Goal: Contribute content

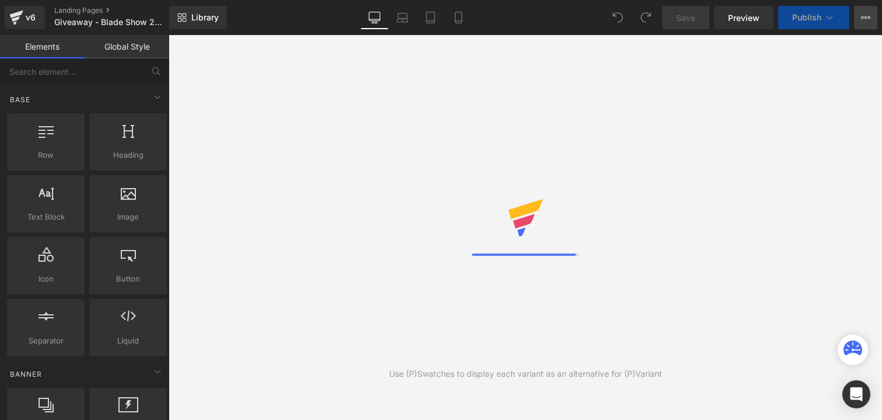
click at [873, 15] on button "View Live Page View with current Template Save Template to Library Schedule Pub…" at bounding box center [865, 17] width 23 height 23
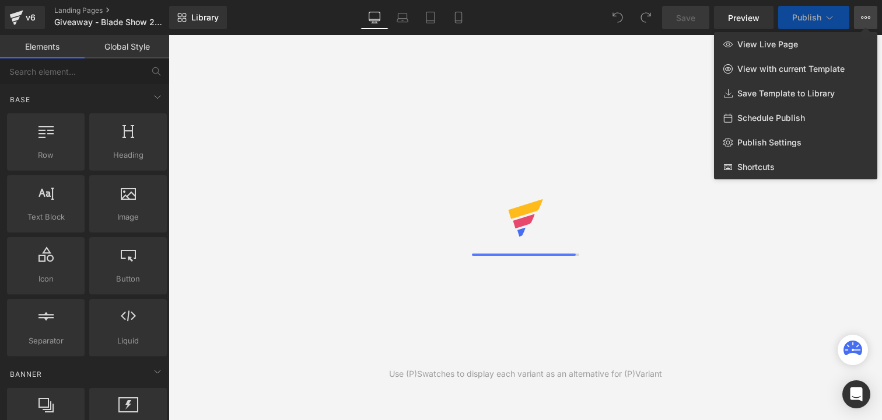
click at [873, 15] on button "View Live Page View with current Template Save Template to Library Schedule Pub…" at bounding box center [865, 17] width 23 height 23
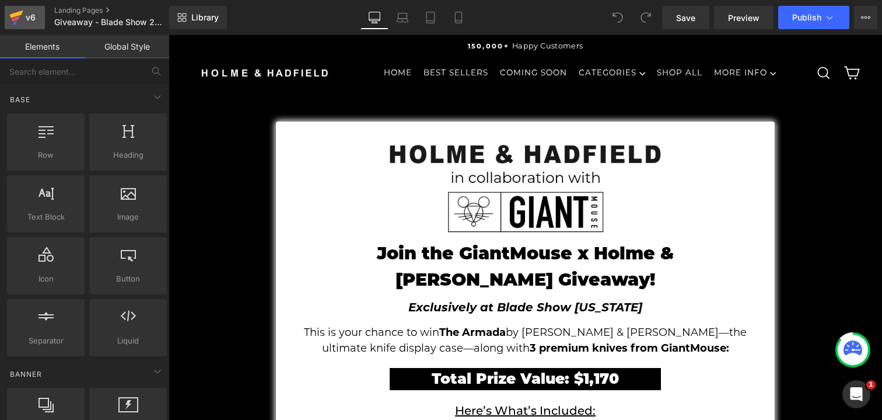
click at [24, 19] on div "v6" at bounding box center [30, 17] width 15 height 15
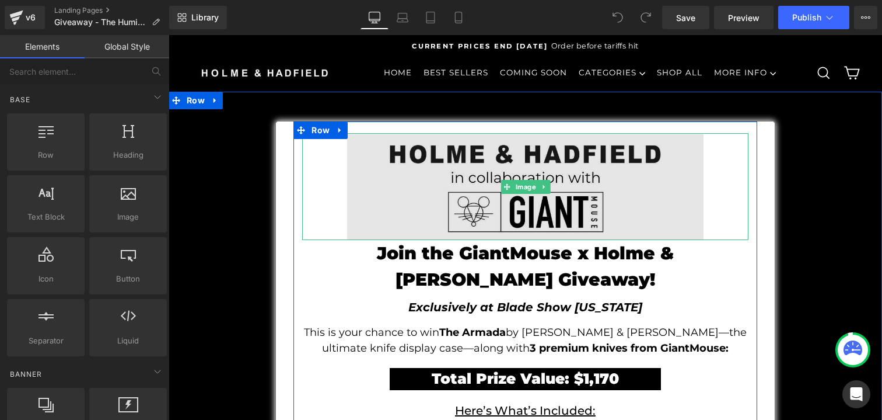
click at [430, 189] on img at bounding box center [525, 186] width 357 height 107
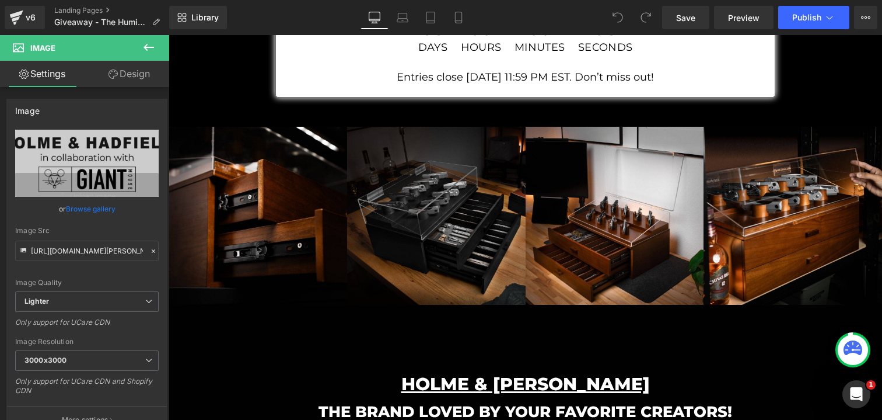
scroll to position [585, 0]
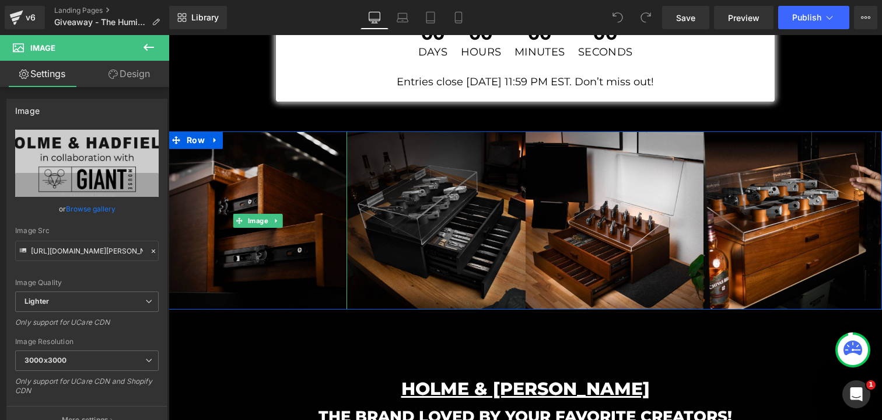
click at [288, 176] on img at bounding box center [258, 220] width 179 height 179
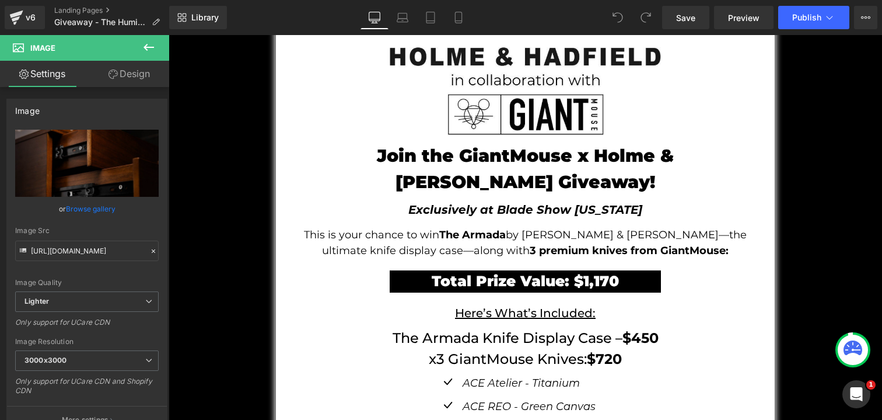
scroll to position [92, 0]
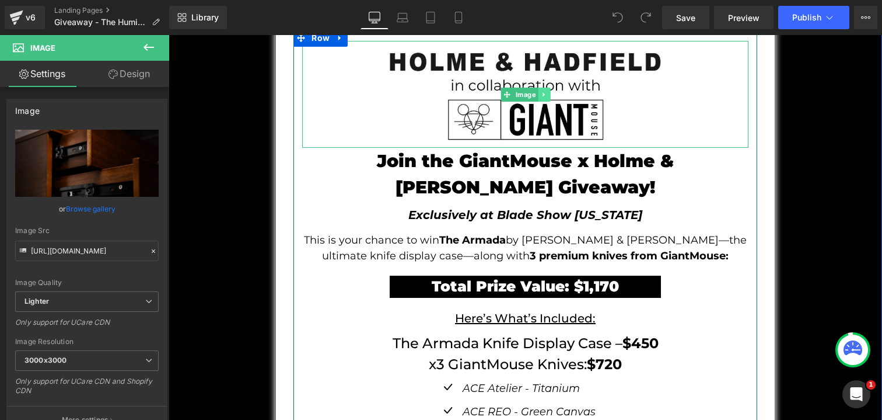
click at [546, 96] on icon at bounding box center [544, 94] width 6 height 7
click at [550, 94] on icon at bounding box center [550, 94] width 6 height 7
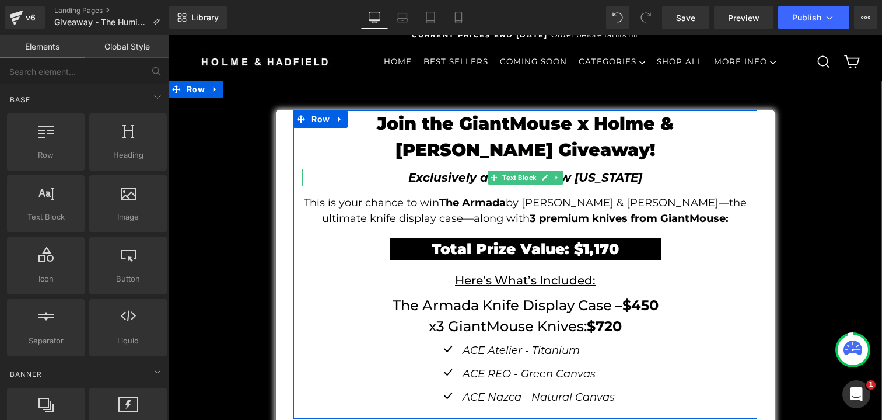
scroll to position [4, 0]
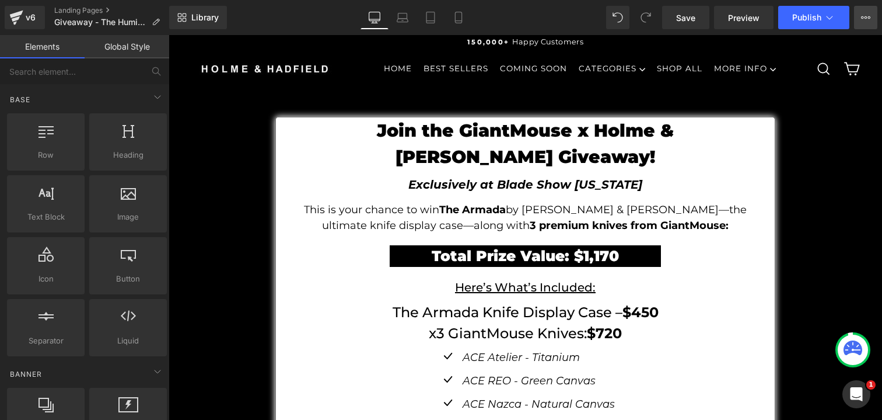
click at [864, 14] on icon at bounding box center [865, 17] width 9 height 9
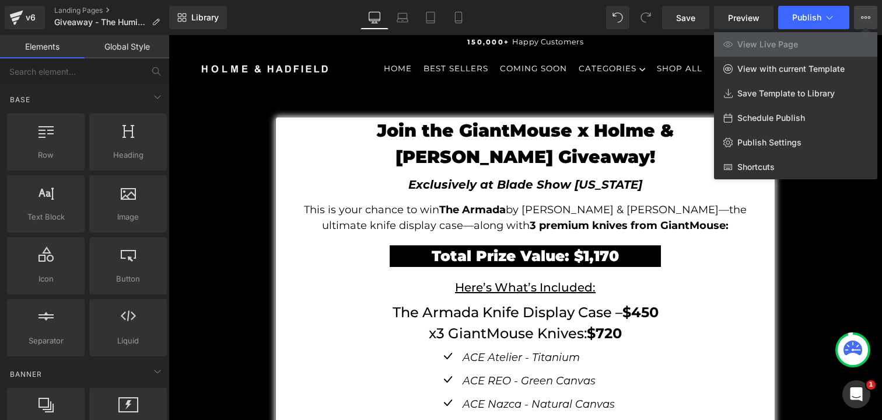
click at [871, 12] on button "View Live Page View with current Template Save Template to Library Schedule Pub…" at bounding box center [865, 17] width 23 height 23
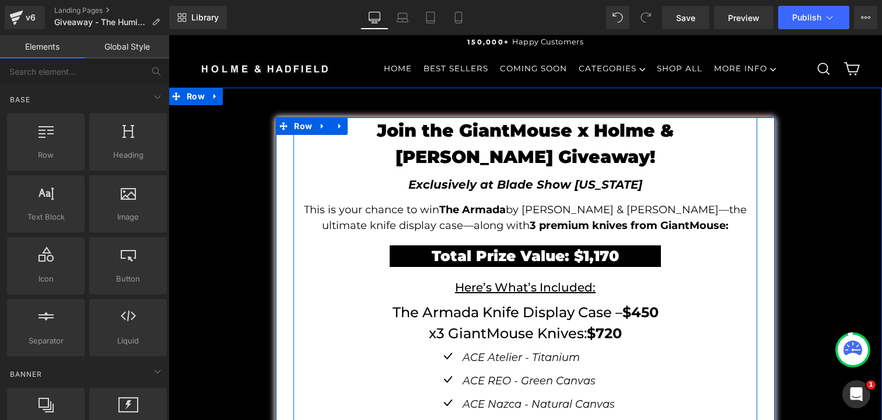
click at [301, 163] on div "Join the GiantMouse x Holme & [PERSON_NAME] Giveaway! Text Block Exclusively at…" at bounding box center [525, 268] width 463 height 303
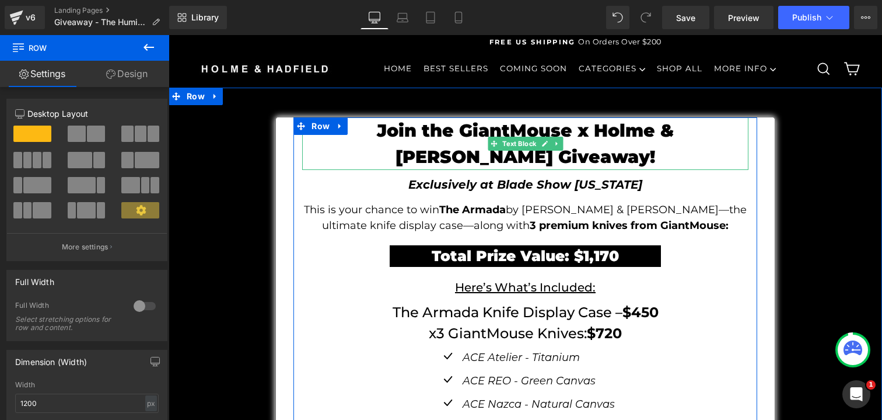
click at [393, 128] on p "Join the GiantMouse x Holme & [PERSON_NAME] Giveaway!" at bounding box center [525, 143] width 446 height 53
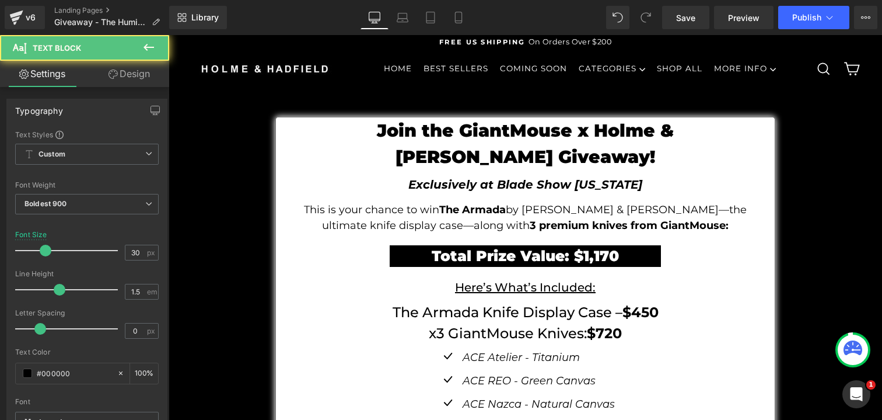
click at [128, 75] on link "Design" at bounding box center [129, 74] width 85 height 26
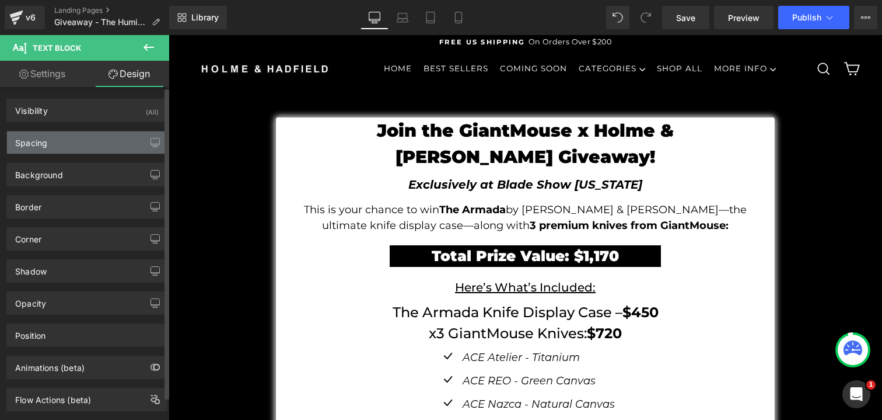
click at [94, 133] on div "Spacing" at bounding box center [87, 142] width 160 height 22
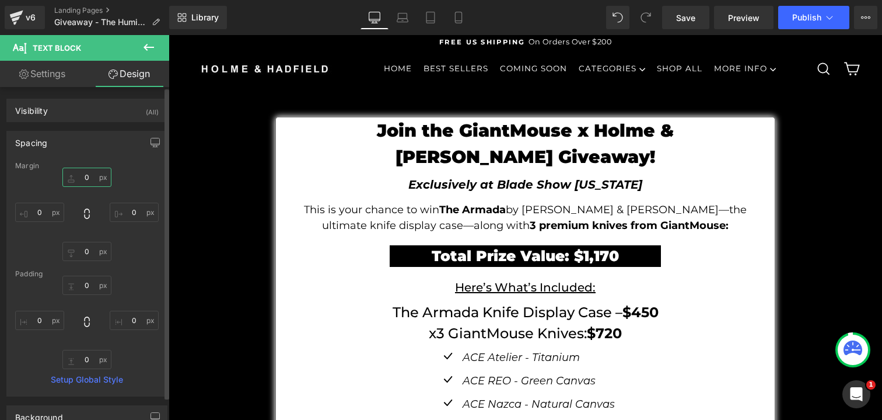
click at [91, 172] on input "0" at bounding box center [86, 177] width 49 height 19
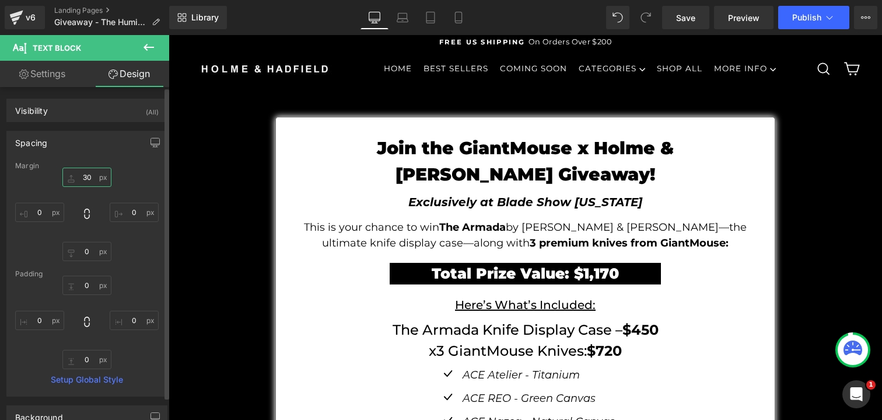
type input "3"
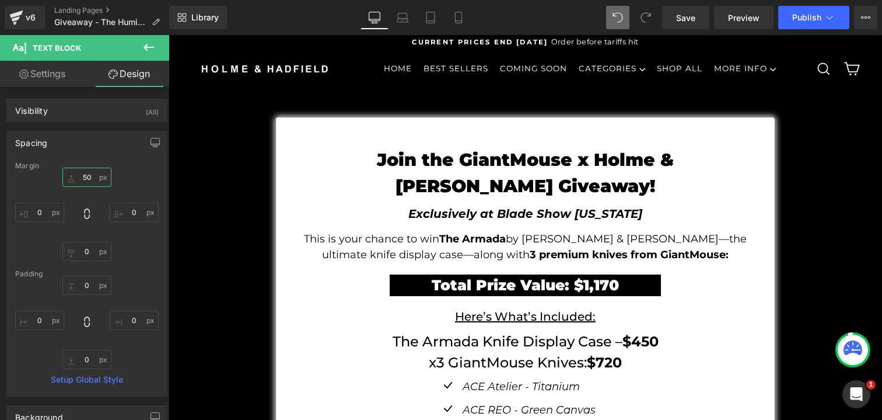
type input "50"
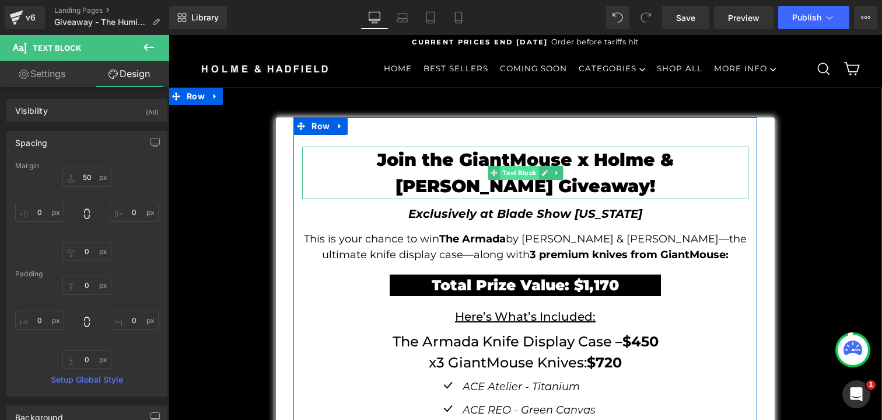
click at [508, 173] on span "Text Block" at bounding box center [519, 173] width 39 height 14
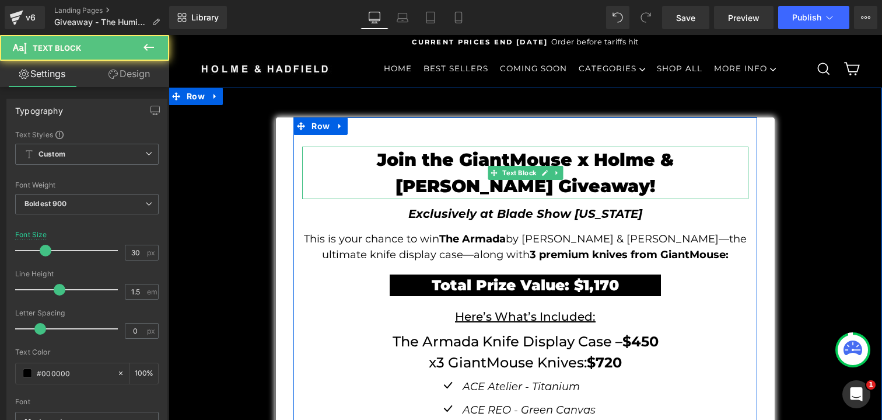
click at [476, 156] on p "Join the GiantMouse x Holme & [PERSON_NAME] Giveaway!" at bounding box center [525, 172] width 446 height 53
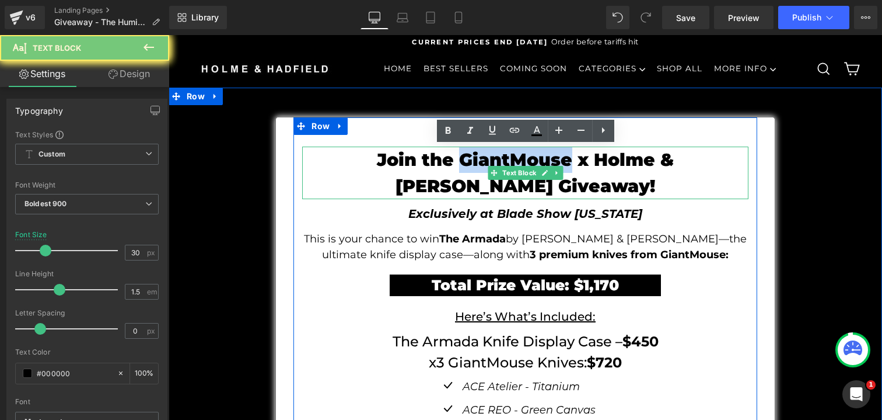
click at [476, 156] on p "Join the GiantMouse x Holme & [PERSON_NAME] Giveaway!" at bounding box center [525, 172] width 446 height 53
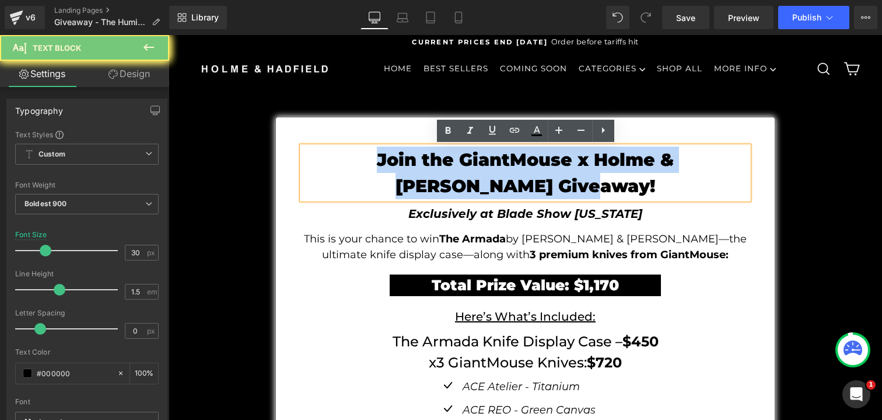
click at [476, 156] on p "Join the GiantMouse x Holme & [PERSON_NAME] Giveaway!" at bounding box center [525, 172] width 446 height 53
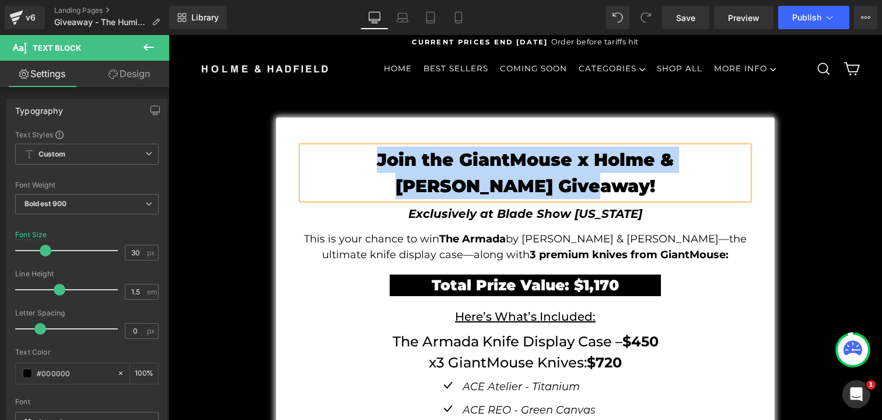
paste div
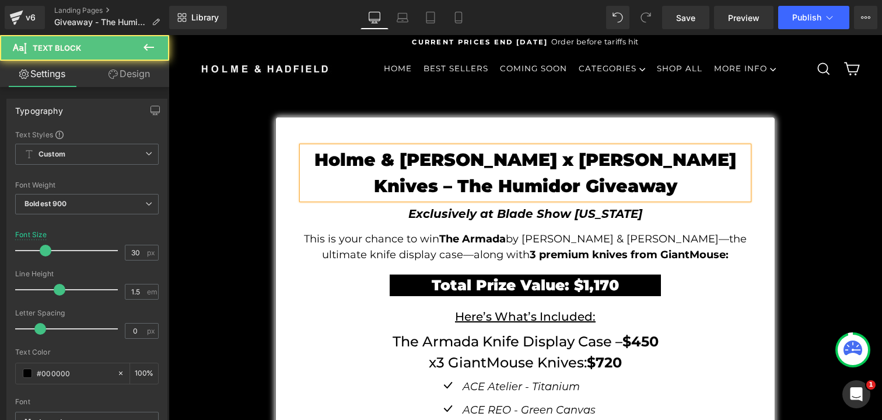
click at [680, 157] on p "Holme & [PERSON_NAME] x [PERSON_NAME] Knives – The Humidor Giveaway" at bounding box center [525, 172] width 446 height 53
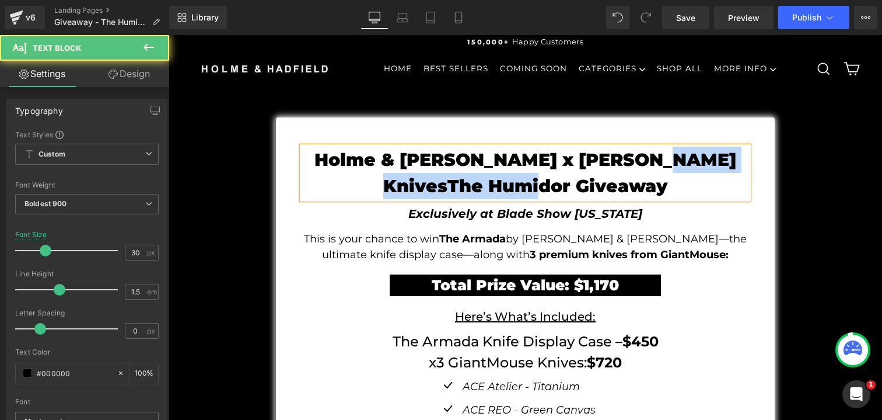
drag, startPoint x: 672, startPoint y: 190, endPoint x: 672, endPoint y: 165, distance: 24.5
click at [672, 165] on p "Holme & [PERSON_NAME] x [PERSON_NAME] KnivesThe Humidor Giveaway" at bounding box center [525, 172] width 446 height 53
copy p "The Humidor Giveaway"
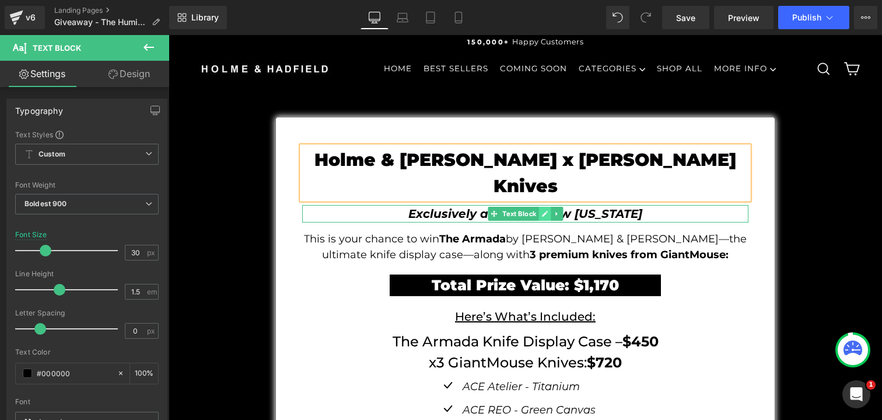
click at [541, 207] on link at bounding box center [545, 214] width 12 height 14
click at [541, 207] on icon "Exclusively at Blade Show [US_STATE]" at bounding box center [526, 214] width 234 height 14
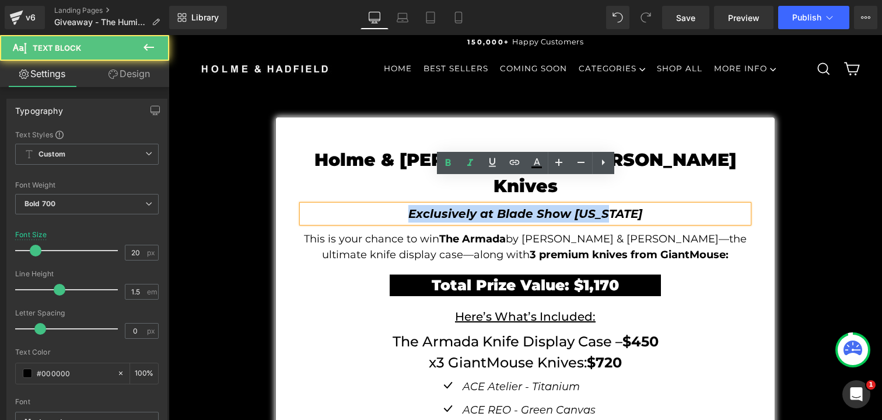
click at [541, 207] on icon "Exclusively at Blade Show [US_STATE]" at bounding box center [526, 214] width 234 height 14
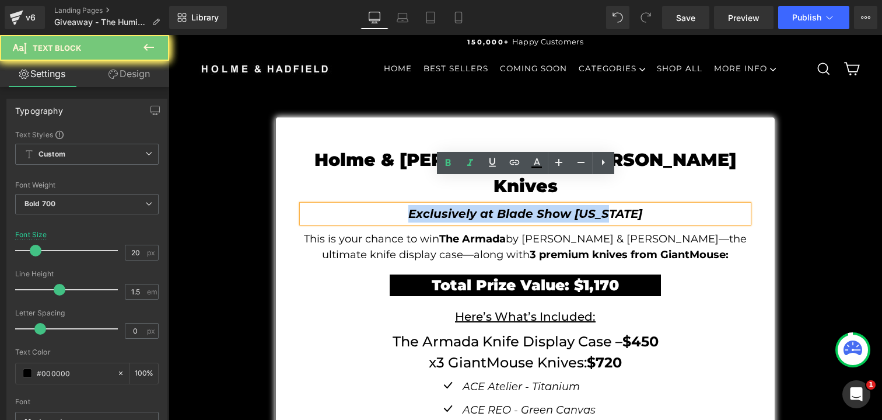
click at [541, 207] on icon "Exclusively at Blade Show [US_STATE]" at bounding box center [526, 214] width 234 height 14
paste div
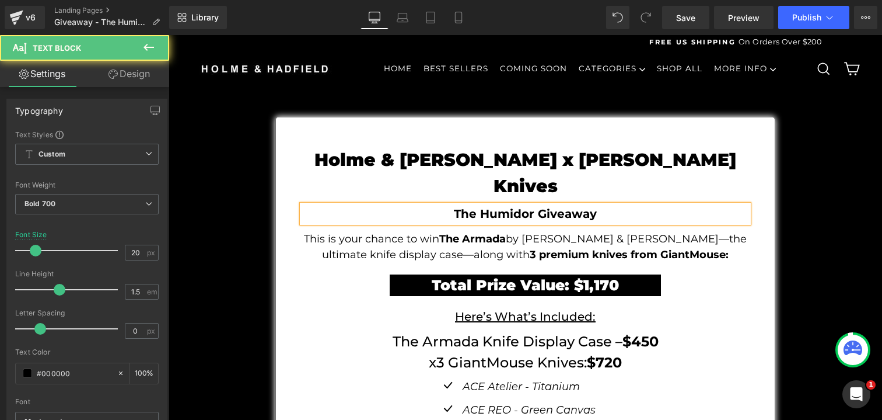
click at [541, 205] on p "The Humidor Giveaway" at bounding box center [525, 214] width 446 height 18
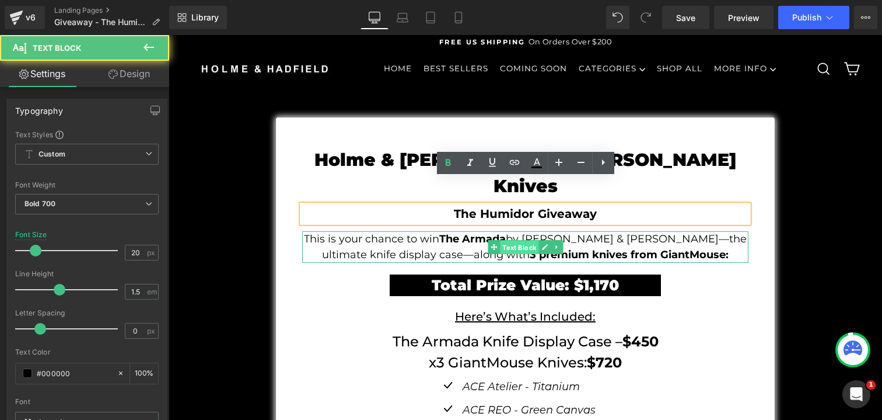
click at [524, 240] on span "Text Block" at bounding box center [519, 247] width 39 height 14
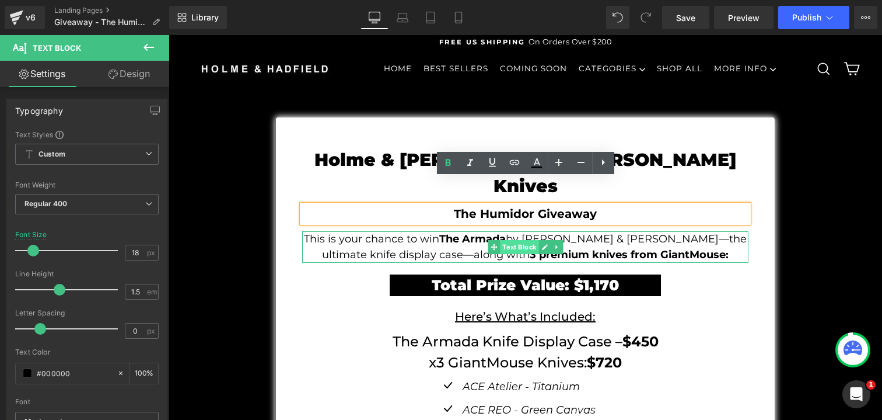
click at [522, 240] on link "Text Block" at bounding box center [513, 247] width 51 height 14
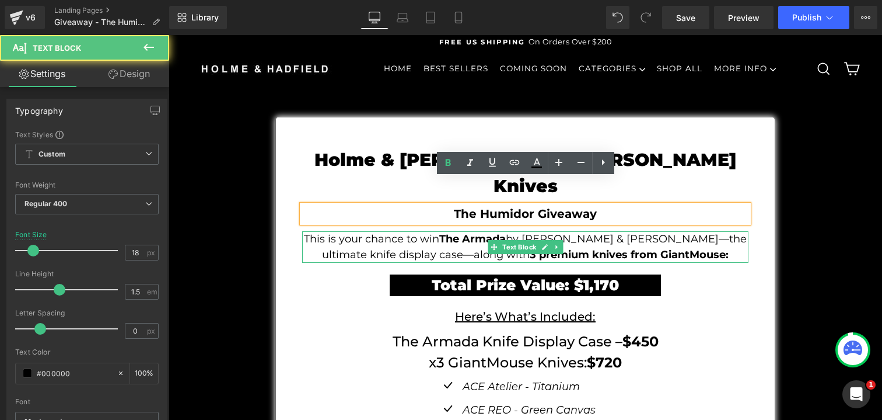
click at [435, 231] on p "This is your chance to win The Armada by [PERSON_NAME] & [PERSON_NAME]—the ulti…" at bounding box center [525, 247] width 446 height 32
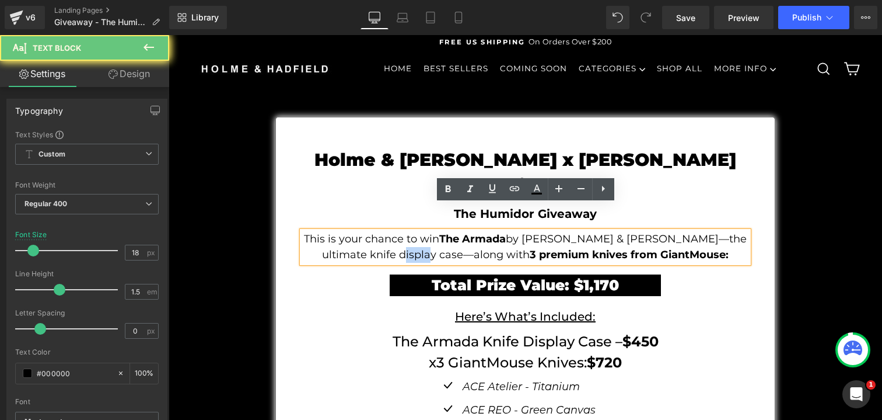
click at [435, 231] on p "This is your chance to win The Armada by [PERSON_NAME] & [PERSON_NAME]—the ulti…" at bounding box center [525, 247] width 446 height 32
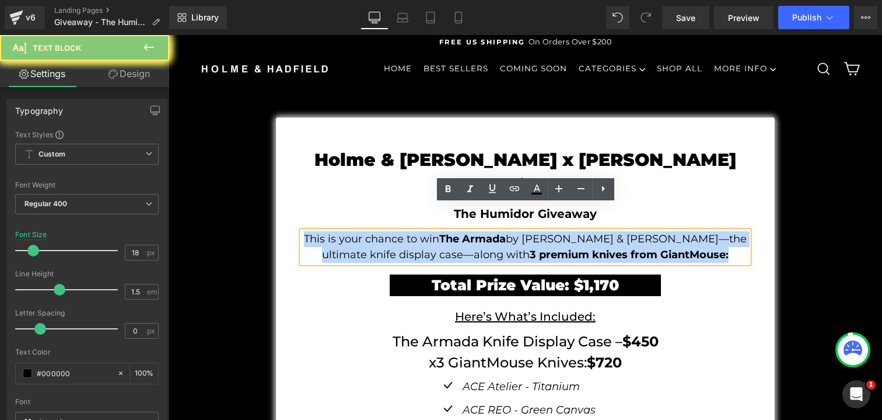
click at [435, 231] on p "This is your chance to win The Armada by [PERSON_NAME] & [PERSON_NAME]—the ulti…" at bounding box center [525, 247] width 446 height 32
paste div
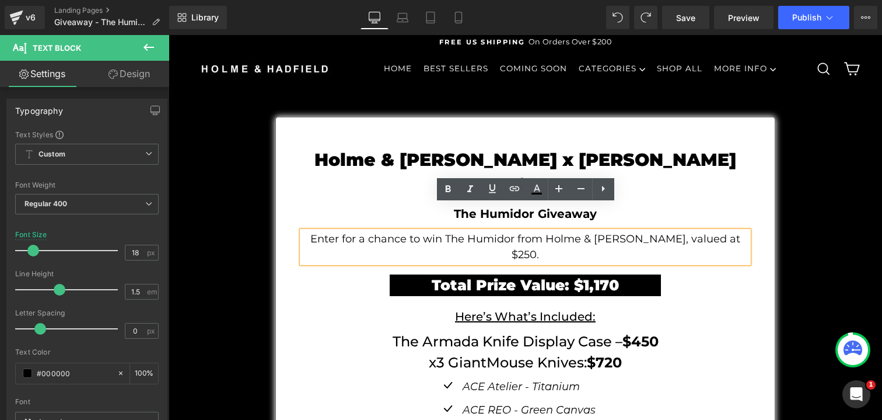
click at [722, 285] on div "Holme & [PERSON_NAME] x [PERSON_NAME] Knives Text Block The Humidor Giveaway Te…" at bounding box center [525, 283] width 463 height 332
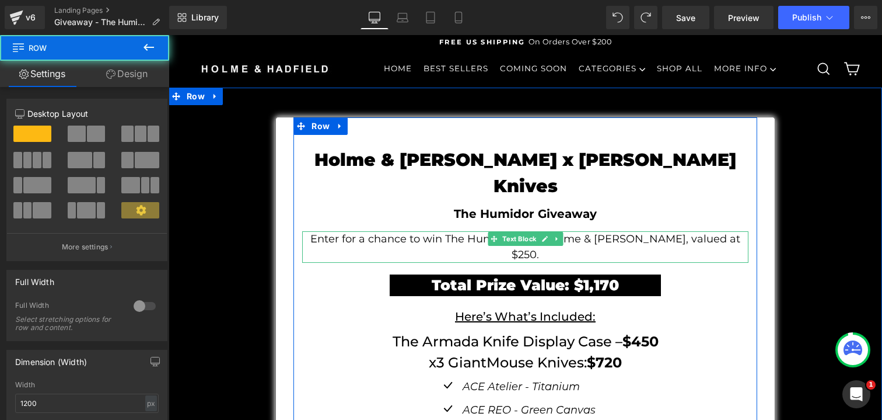
click at [672, 260] on div at bounding box center [525, 261] width 446 height 3
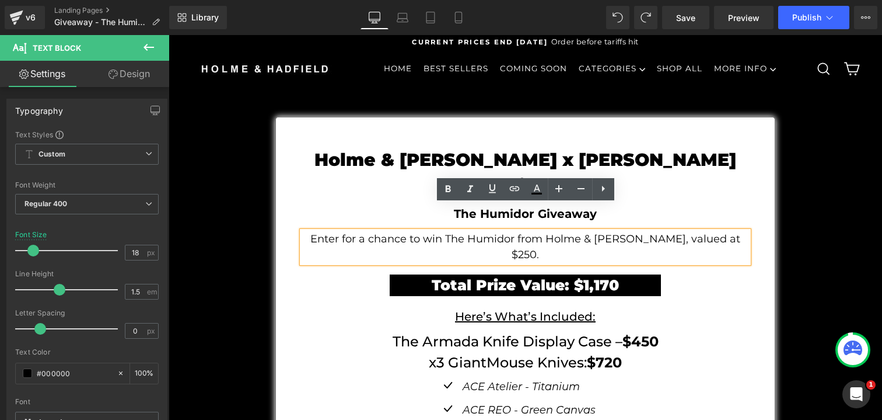
click at [385, 257] on div "Holme & [PERSON_NAME] x [PERSON_NAME] Knives Text Block The Humidor Giveaway Te…" at bounding box center [525, 283] width 463 height 332
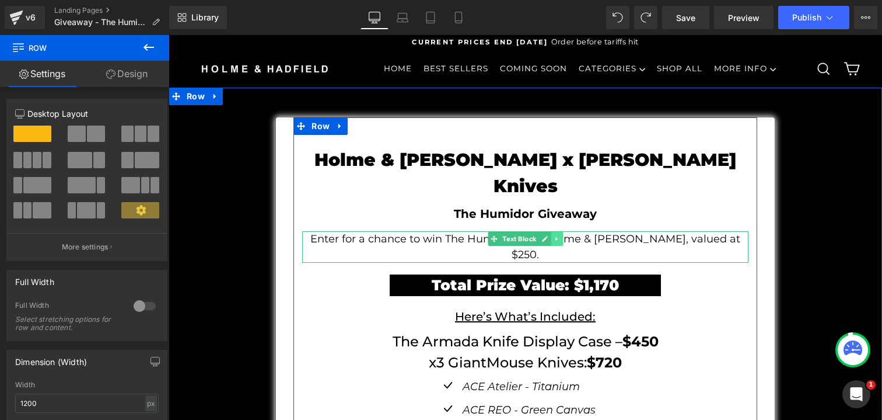
click at [557, 235] on icon at bounding box center [557, 238] width 6 height 7
click at [551, 236] on icon at bounding box center [551, 239] width 6 height 6
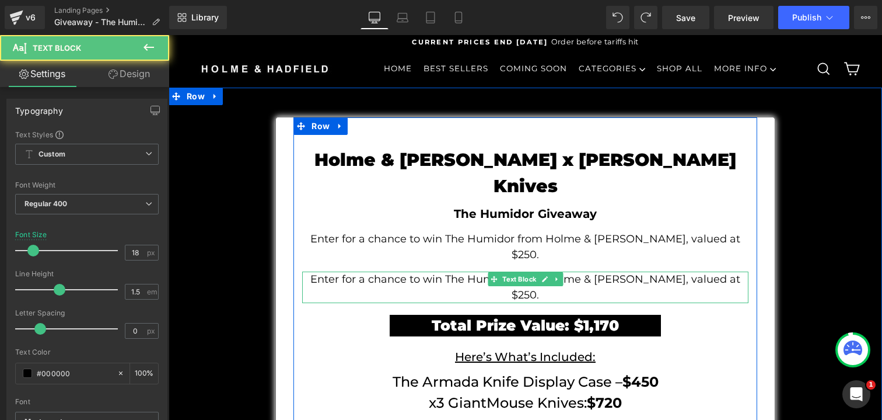
click at [478, 271] on p "Enter for a chance to win The Humidor from Holme & [PERSON_NAME], valued at $25…" at bounding box center [525, 287] width 446 height 32
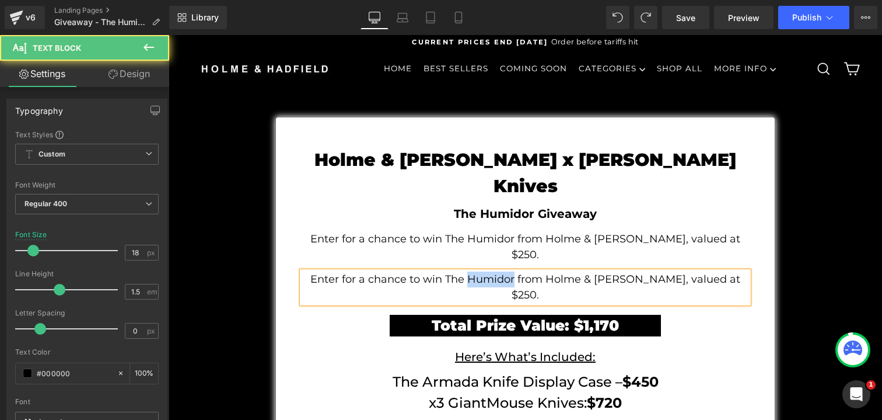
click at [478, 271] on p "Enter for a chance to win The Humidor from Holme & [PERSON_NAME], valued at $25…" at bounding box center [525, 287] width 446 height 32
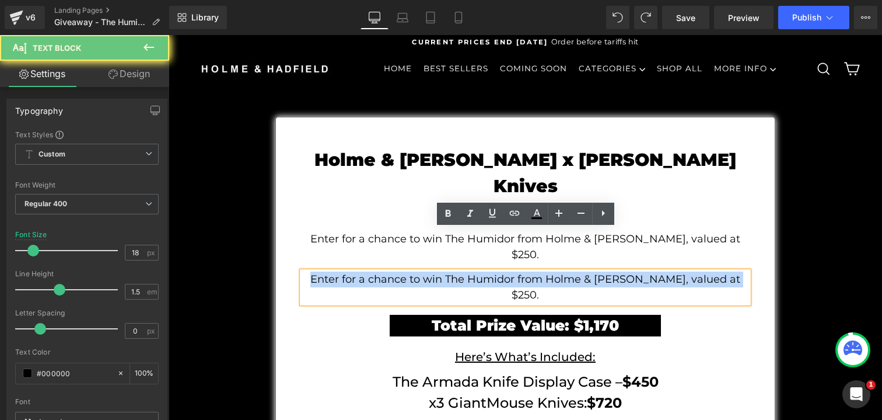
click at [478, 271] on p "Enter for a chance to win The Humidor from Holme & [PERSON_NAME], valued at $25…" at bounding box center [525, 287] width 446 height 32
paste div
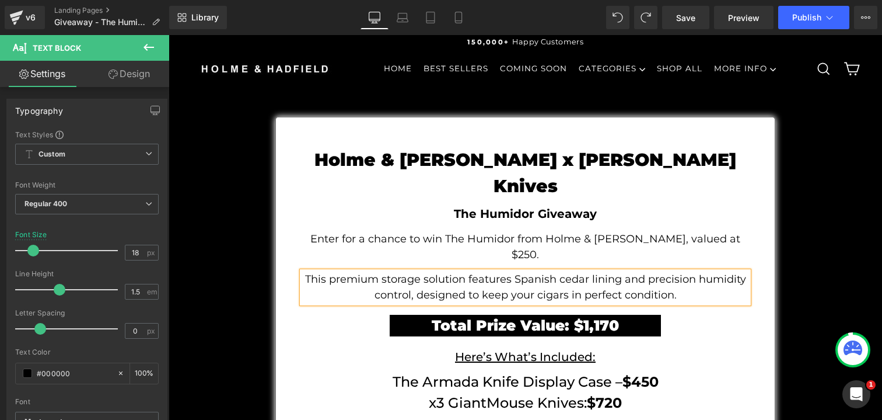
click at [381, 271] on p "This premium storage solution features Spanish cedar lining and precision humid…" at bounding box center [525, 287] width 446 height 32
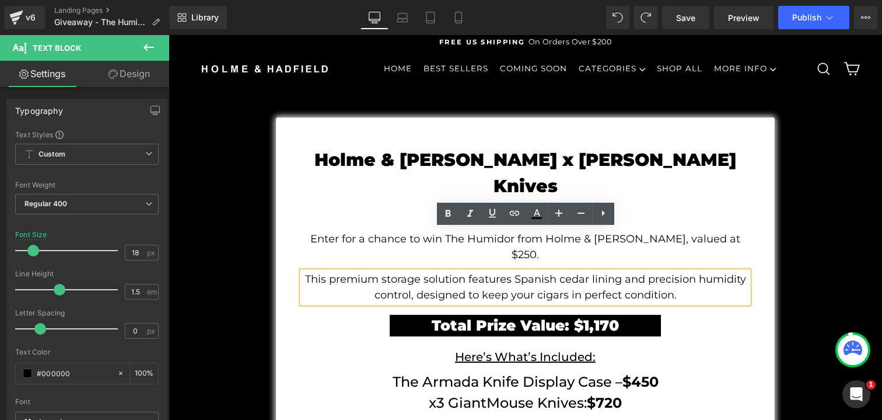
click at [519, 271] on p "This premium storage solution features Spanish cedar lining and precision humid…" at bounding box center [525, 287] width 446 height 32
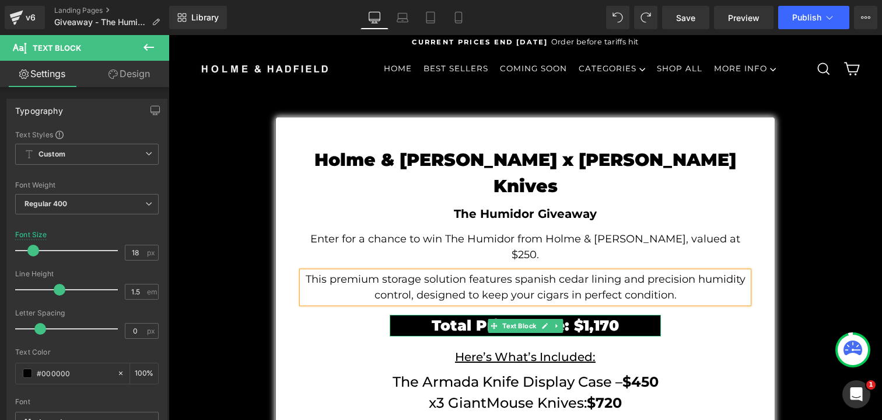
click at [621, 315] on p "Total Prize Value: $1,170" at bounding box center [525, 326] width 271 height 22
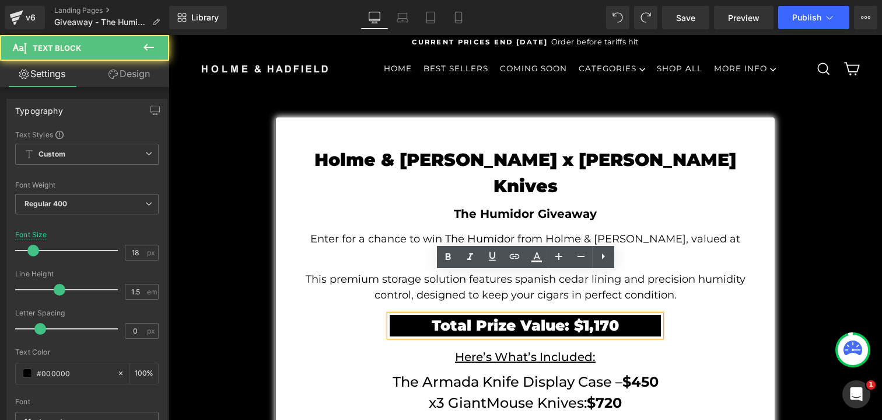
click at [679, 231] on div "Enter for a chance to win The Humidor from Holme & [PERSON_NAME], valued at $25…" at bounding box center [525, 247] width 446 height 32
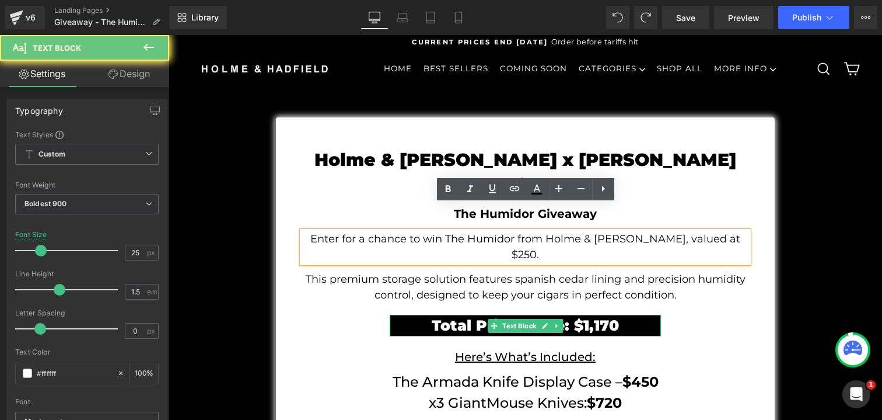
click at [626, 315] on p "Total Prize Value: $1,170" at bounding box center [525, 326] width 271 height 22
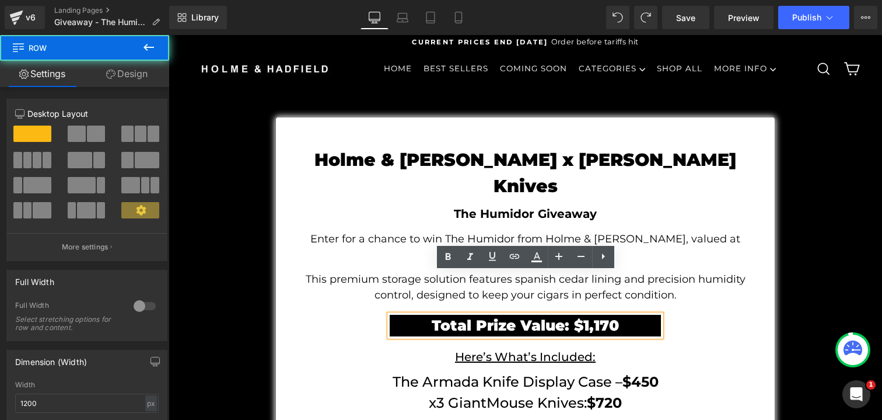
click at [668, 221] on div "Holme & [PERSON_NAME] x [PERSON_NAME] Knives Text Block The Humidor Giveaway Te…" at bounding box center [525, 303] width 463 height 372
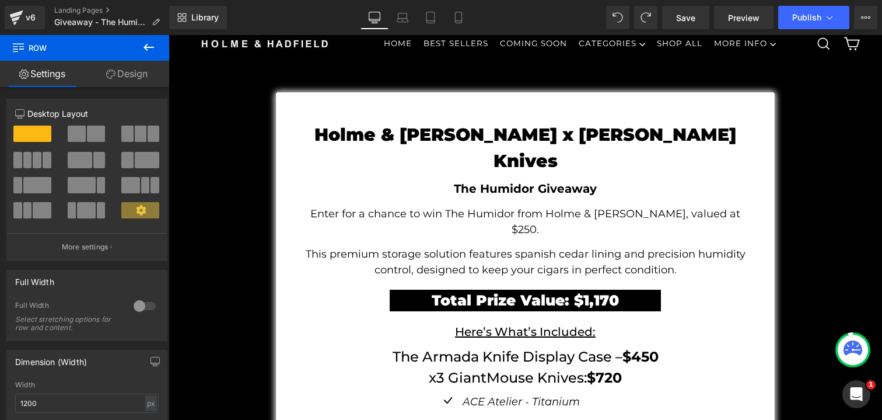
scroll to position [41, 0]
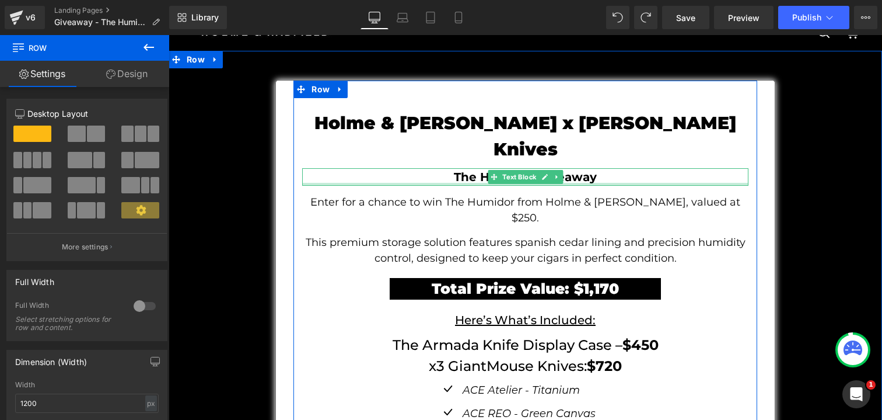
click at [585, 183] on div at bounding box center [525, 184] width 446 height 3
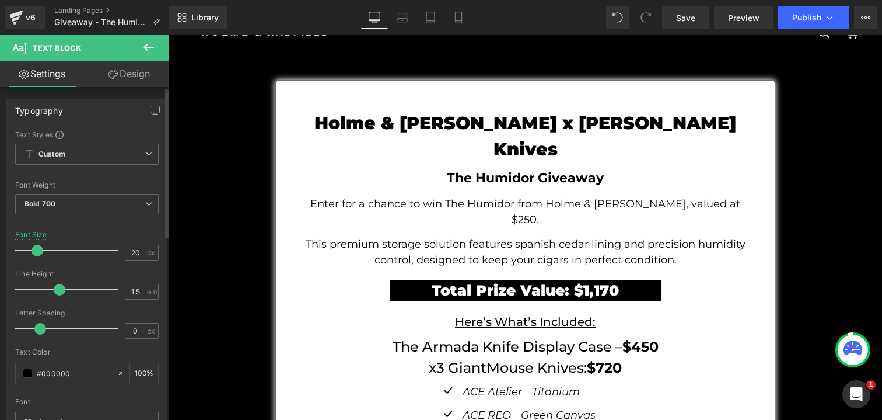
click at [41, 249] on span at bounding box center [38, 251] width 12 height 12
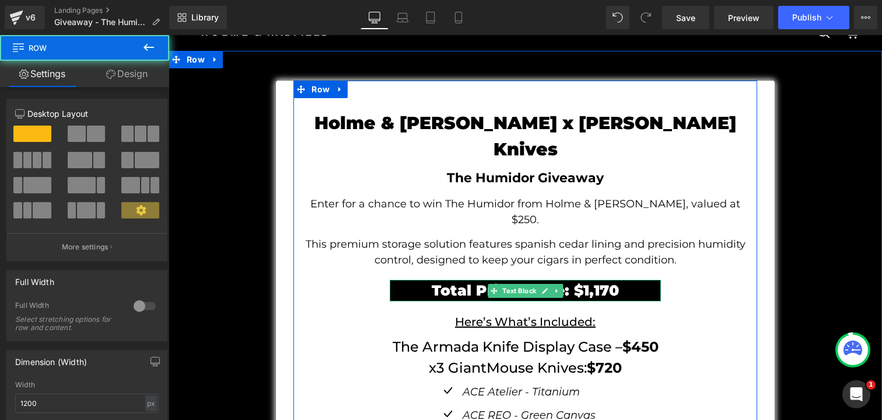
click at [662, 249] on div "Holme & [PERSON_NAME] x [PERSON_NAME] Knives Text Block The Humidor Giveaway Te…" at bounding box center [525, 268] width 463 height 374
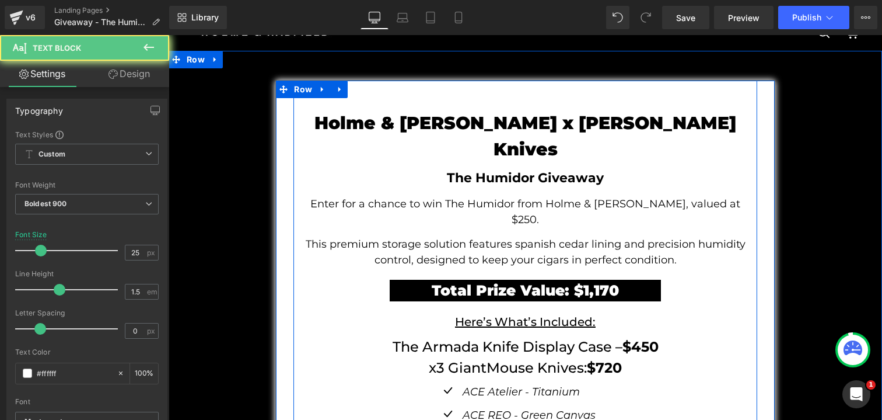
click at [640, 280] on p "Total Prize Value: $1,170" at bounding box center [525, 291] width 271 height 22
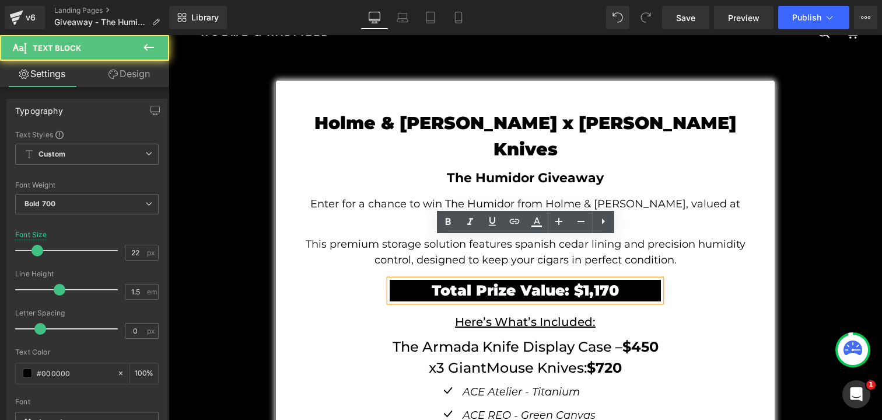
click at [503, 168] on div "The Humidor Giveaway Text Block" at bounding box center [525, 177] width 446 height 19
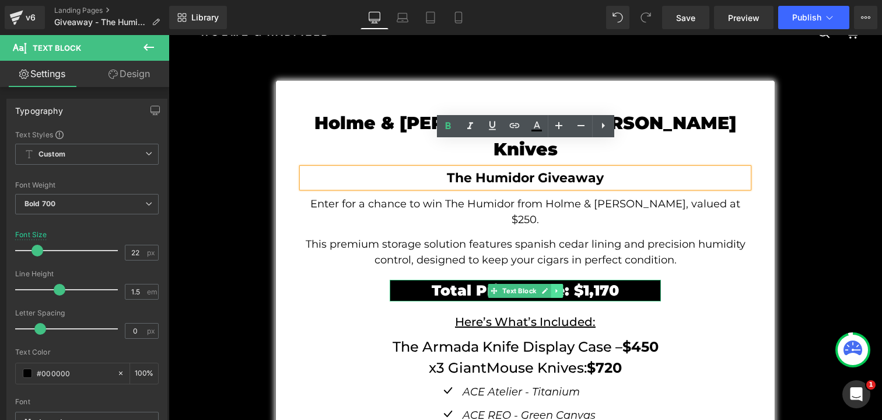
click at [559, 287] on icon at bounding box center [557, 290] width 6 height 7
click at [563, 287] on icon at bounding box center [563, 290] width 6 height 7
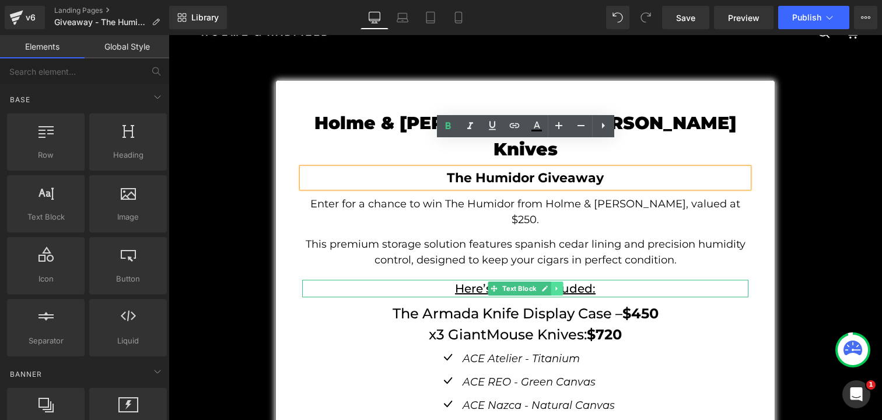
click at [560, 285] on icon at bounding box center [557, 288] width 6 height 7
click at [566, 285] on icon at bounding box center [563, 288] width 6 height 6
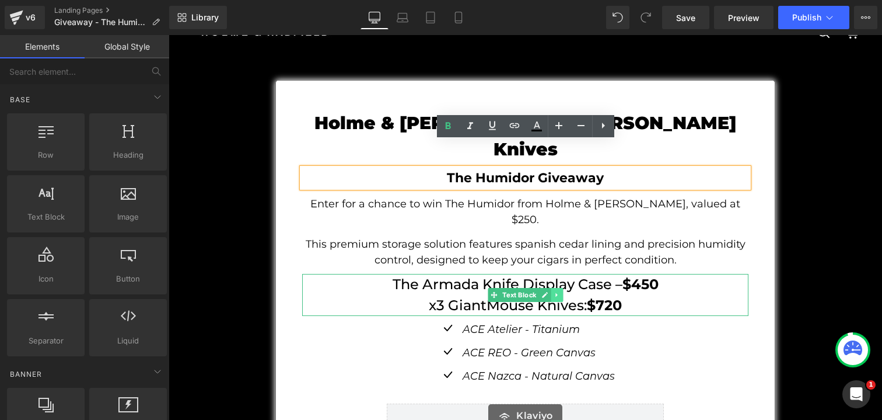
click at [557, 291] on icon at bounding box center [557, 294] width 6 height 7
click at [564, 291] on icon at bounding box center [563, 294] width 6 height 6
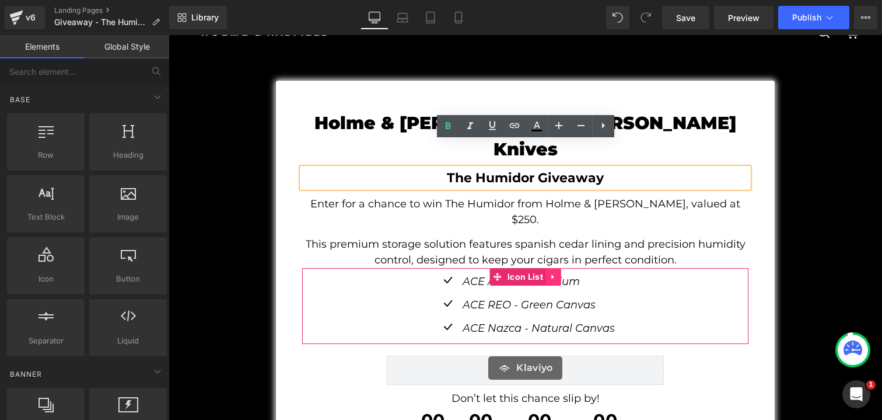
click at [555, 272] on icon at bounding box center [554, 276] width 8 height 9
click at [561, 272] on icon at bounding box center [561, 276] width 8 height 9
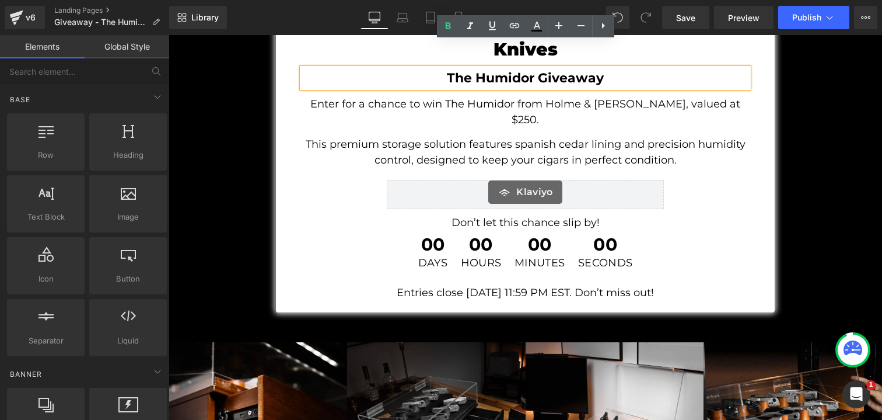
scroll to position [139, 0]
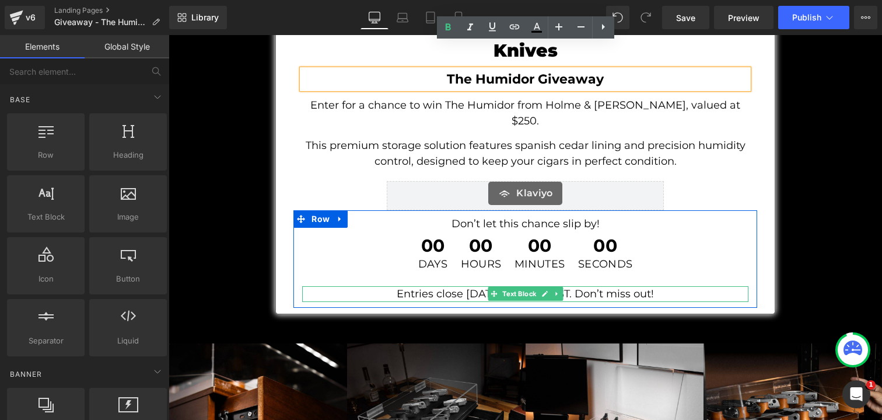
click at [410, 287] on span "Entries close [DATE] 11:59 PM EST. Don’t miss out!" at bounding box center [525, 293] width 257 height 13
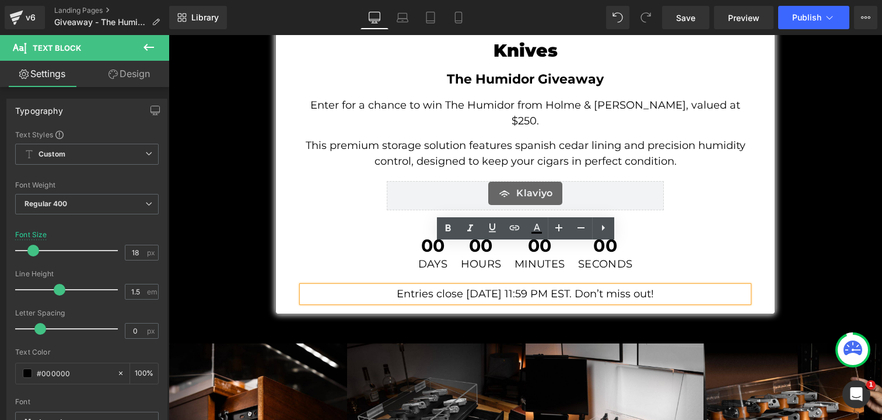
click at [502, 187] on icon at bounding box center [505, 190] width 6 height 7
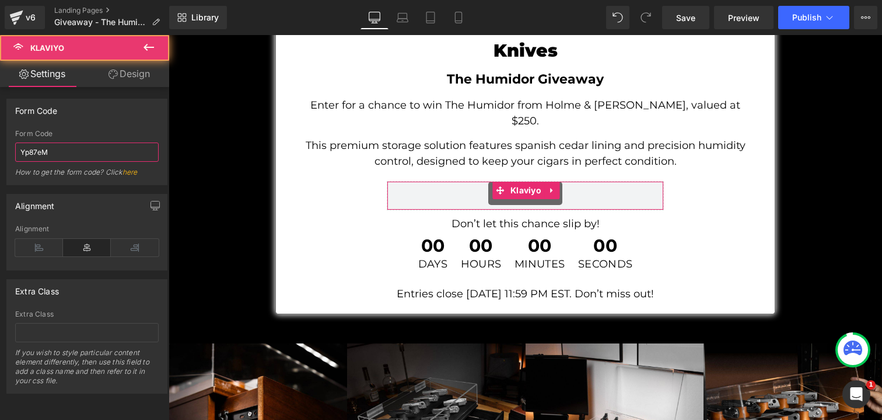
click at [71, 151] on input "Yp87eM" at bounding box center [87, 151] width 144 height 19
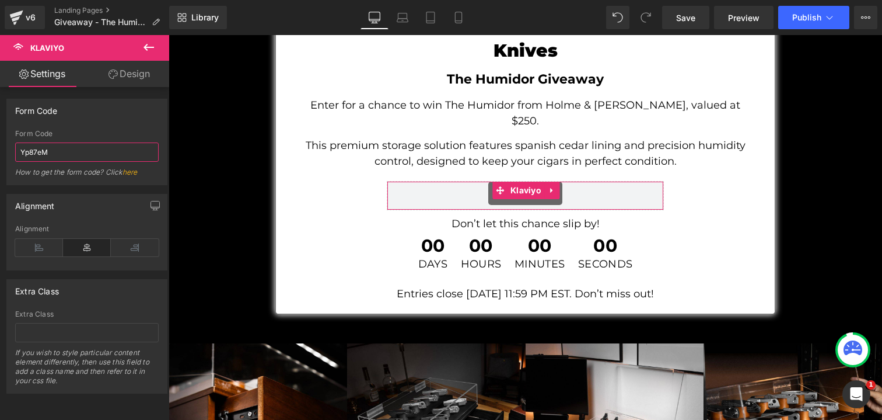
click at [71, 151] on input "Yp87eM" at bounding box center [87, 151] width 144 height 19
paste input "<div class="klaviyo-form-QVLMky"></div>"
type input "QVLMky"
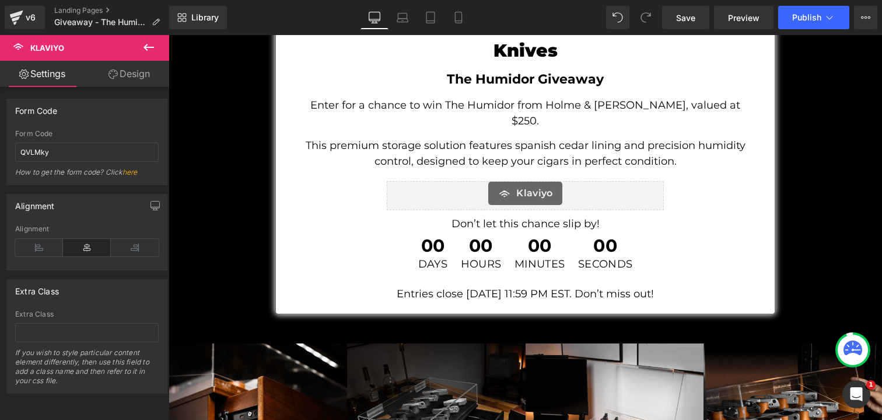
click at [110, 130] on div "Form Code" at bounding box center [87, 134] width 144 height 8
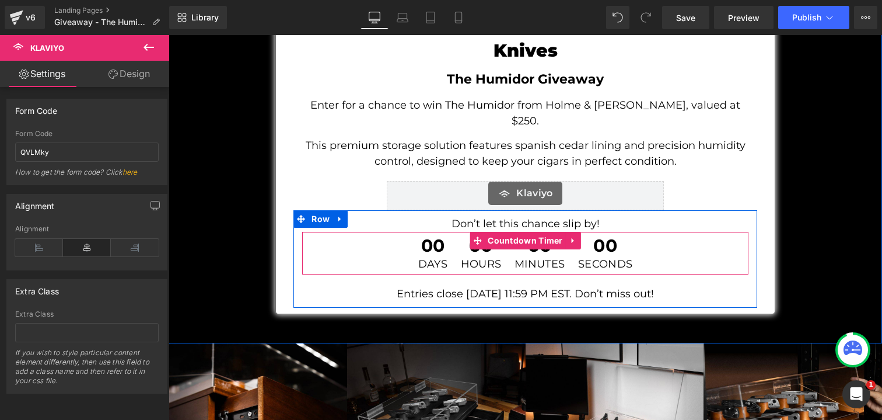
click at [578, 232] on div "00 Seconds" at bounding box center [605, 253] width 65 height 43
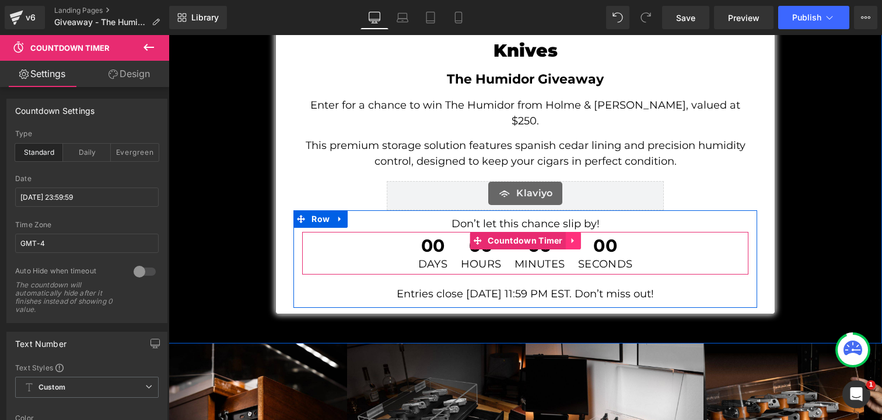
click at [576, 236] on icon at bounding box center [574, 240] width 8 height 9
click at [584, 236] on icon at bounding box center [581, 240] width 8 height 8
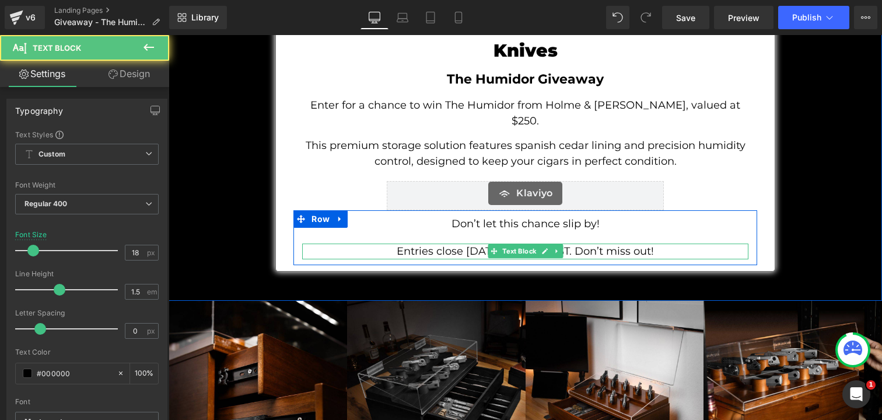
click at [610, 245] on span "Entries close [DATE] 11:59 PM EST. Don’t miss out!" at bounding box center [525, 251] width 257 height 13
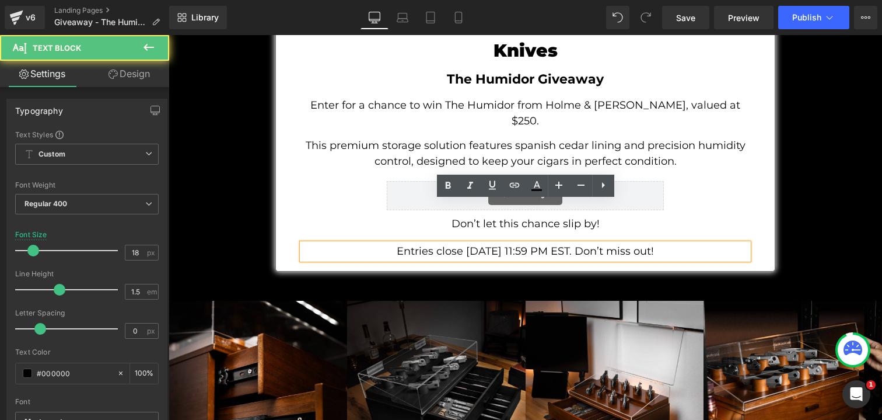
click at [591, 245] on span "Entries close [DATE] 11:59 PM EST. Don’t miss out!" at bounding box center [525, 251] width 257 height 13
drag, startPoint x: 674, startPoint y: 209, endPoint x: 622, endPoint y: 209, distance: 51.4
click at [622, 243] on p "Entries close [DATE] 11:59 PM EST. Don’t miss out!" at bounding box center [525, 251] width 446 height 16
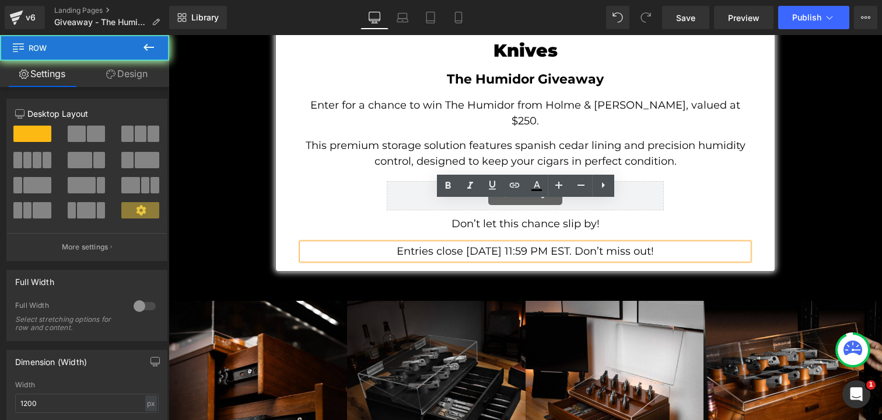
click at [675, 216] on div "Don’t let this chance slip by! Text Block Entries close [DATE] 11:59 PM EST. Do…" at bounding box center [525, 237] width 463 height 43
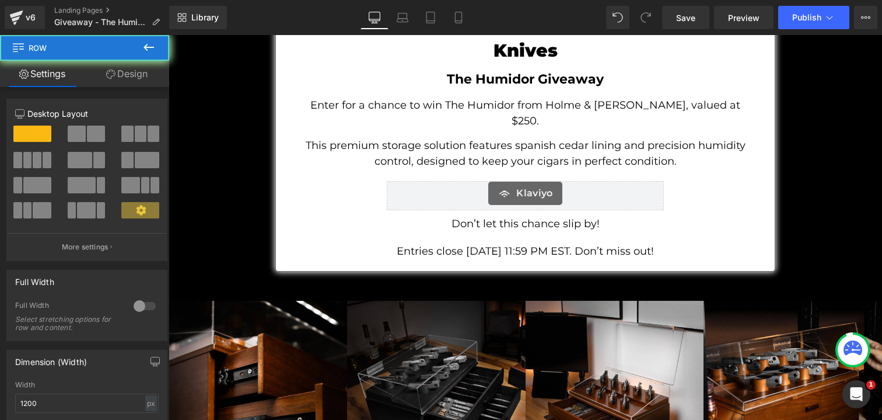
click at [670, 243] on p "Entries close [DATE] 11:59 PM EST. Don’t miss out!" at bounding box center [525, 251] width 446 height 16
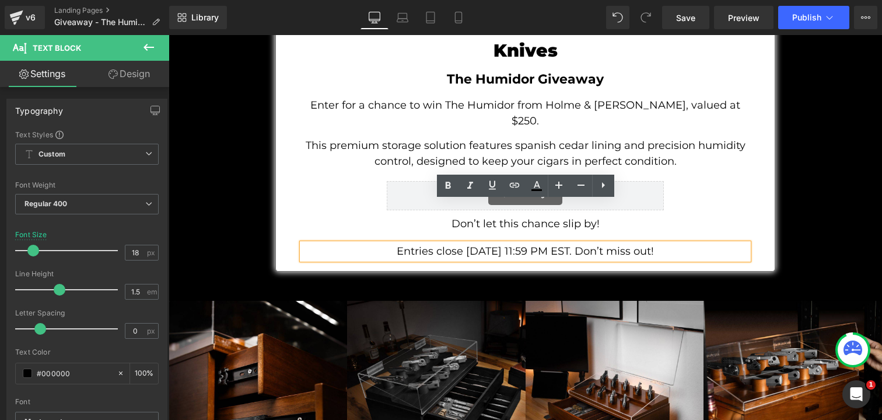
click at [700, 210] on div "Don’t let this chance slip by! Text Block Entries close [DATE] 11:59 PM EST. Do…" at bounding box center [525, 237] width 463 height 55
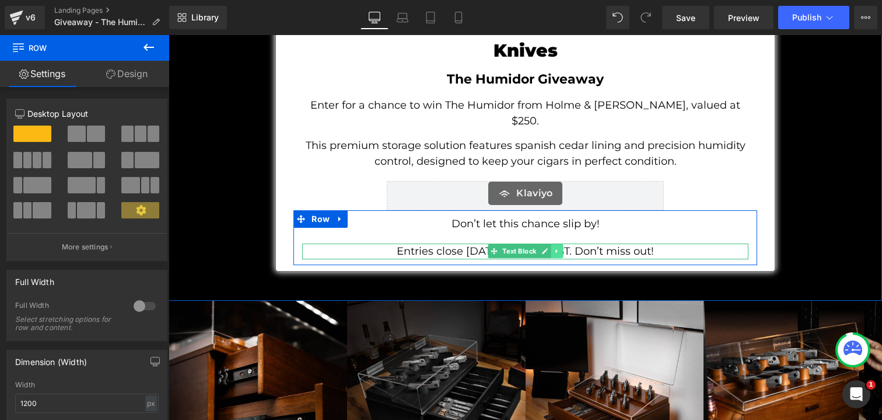
click at [559, 247] on icon at bounding box center [557, 250] width 6 height 7
click at [549, 248] on icon at bounding box center [551, 251] width 6 height 6
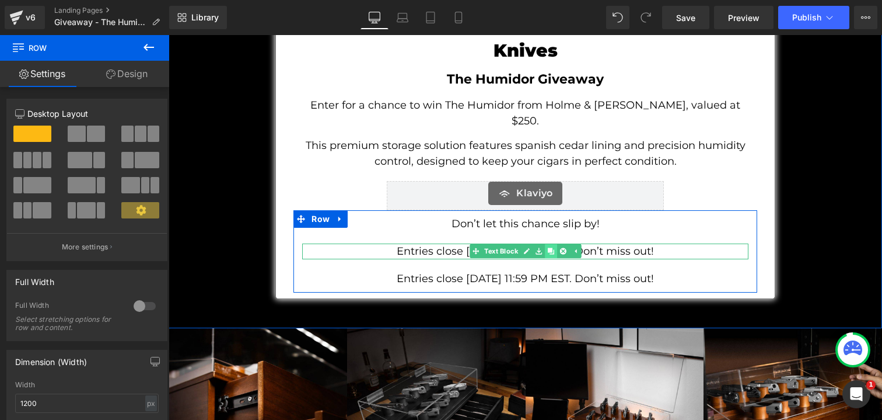
click at [549, 248] on icon at bounding box center [551, 251] width 6 height 6
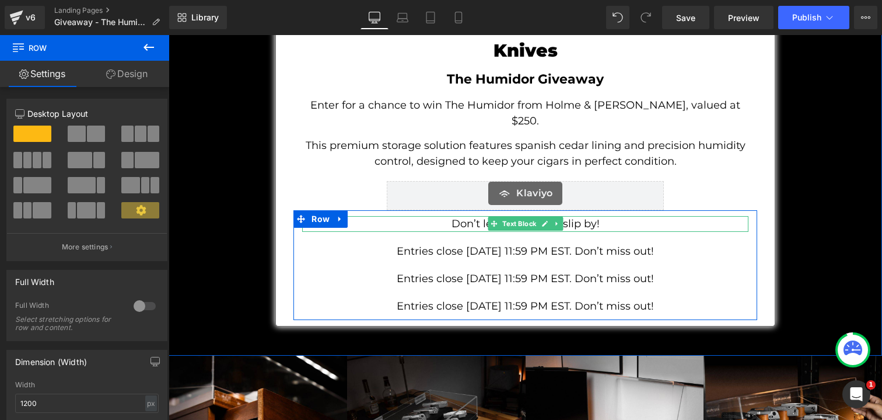
click at [594, 216] on p "Don’t let this chance slip by!" at bounding box center [525, 224] width 446 height 16
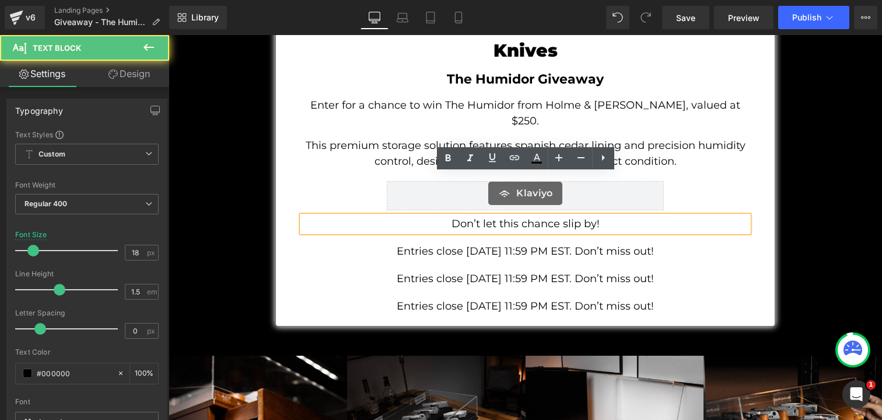
click at [701, 181] on div "[PERSON_NAME]" at bounding box center [525, 195] width 463 height 29
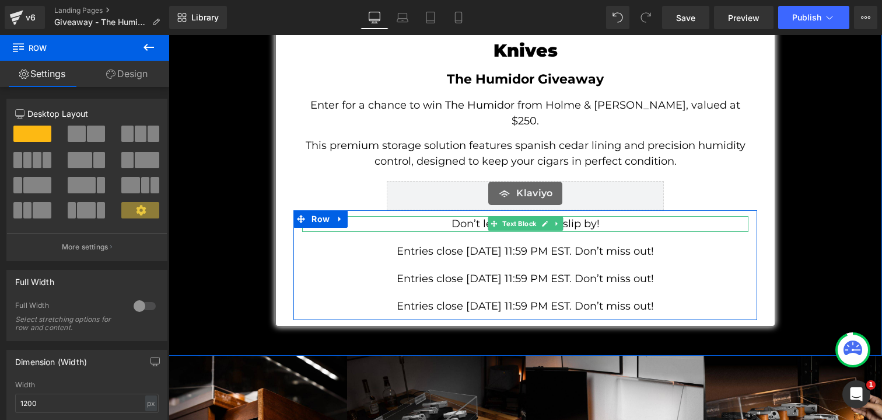
click at [563, 216] on p "Don’t let this chance slip by!" at bounding box center [525, 224] width 446 height 16
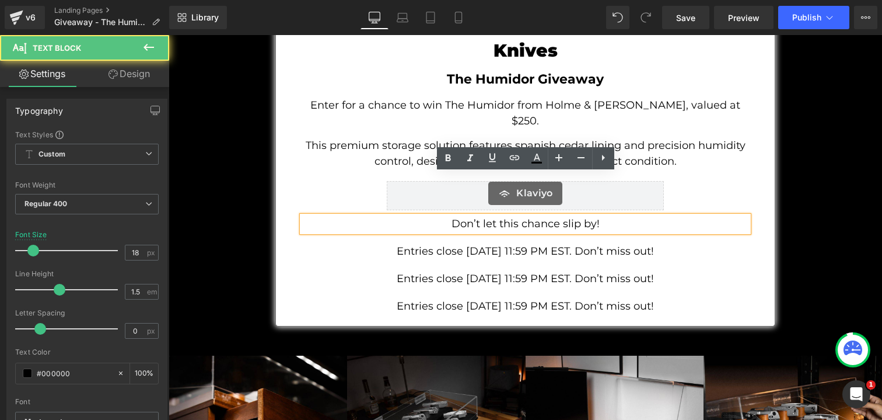
click at [614, 181] on div "[PERSON_NAME]" at bounding box center [525, 195] width 277 height 29
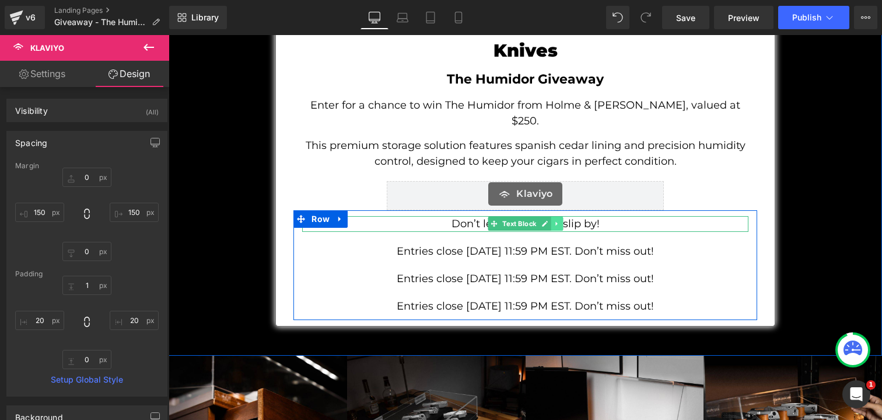
click at [561, 217] on link at bounding box center [557, 224] width 12 height 14
click at [564, 221] on icon at bounding box center [563, 224] width 6 height 6
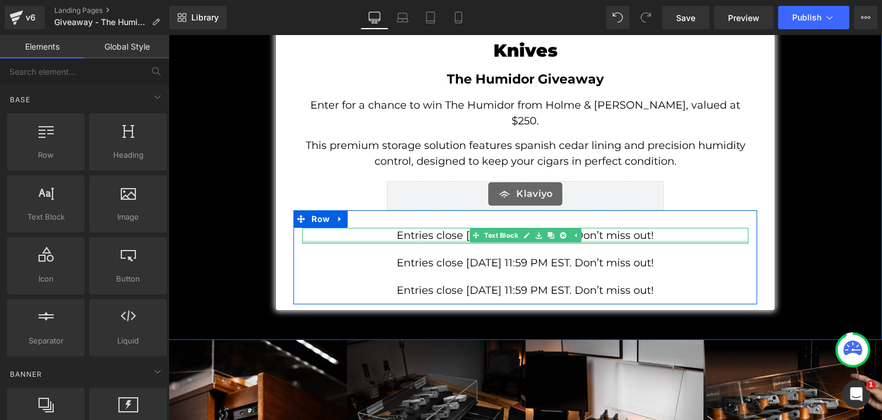
click at [624, 229] on span "Entries close [DATE] 11:59 PM EST. Don’t miss out!" at bounding box center [525, 235] width 257 height 13
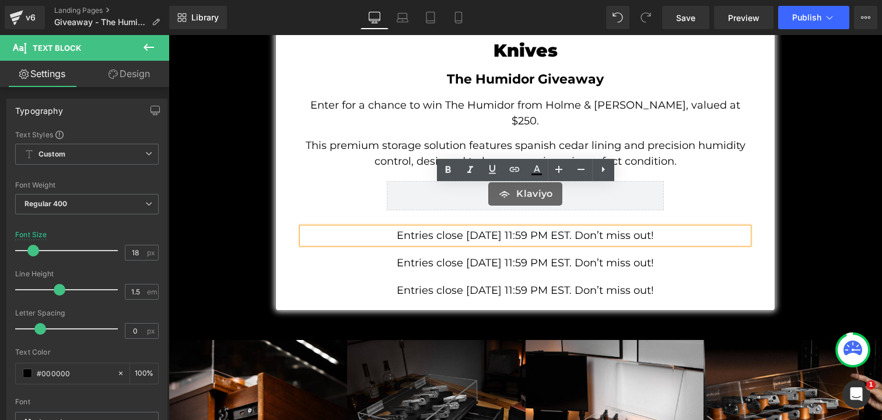
drag, startPoint x: 669, startPoint y: 195, endPoint x: 579, endPoint y: 193, distance: 90.5
click at [579, 228] on p "Entries close [DATE] 11:59 PM EST. Don’t miss out!" at bounding box center [525, 236] width 446 height 16
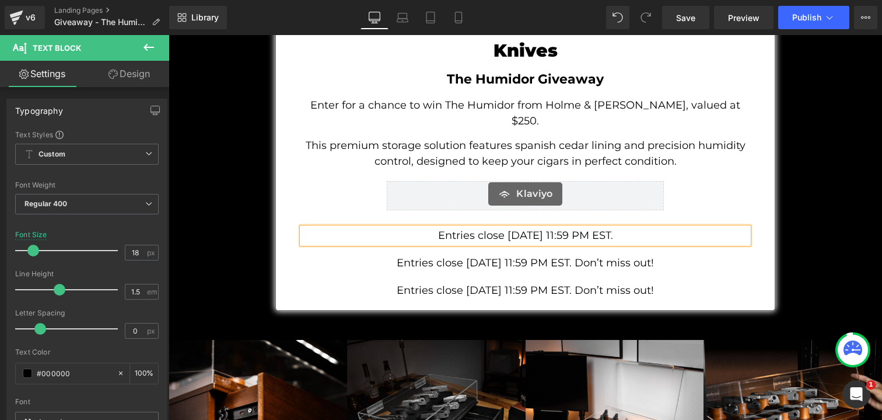
click at [575, 256] on span "Entries close [DATE] 11:59 PM EST. Don’t miss out!" at bounding box center [525, 262] width 257 height 13
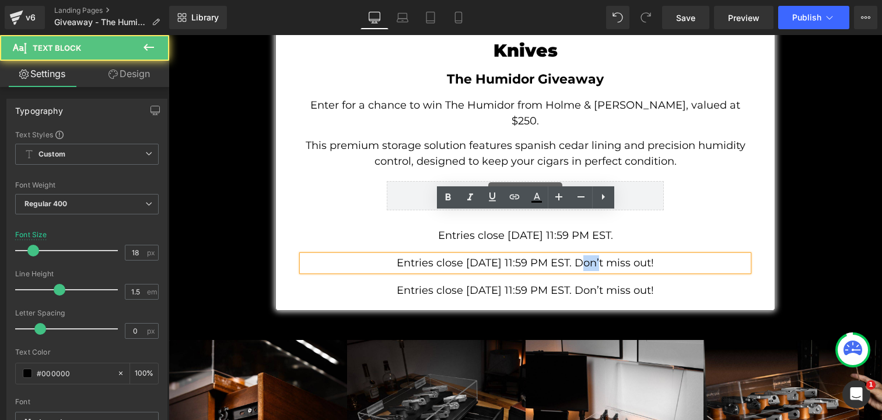
click at [575, 256] on span "Entries close [DATE] 11:59 PM EST. Don’t miss out!" at bounding box center [525, 262] width 257 height 13
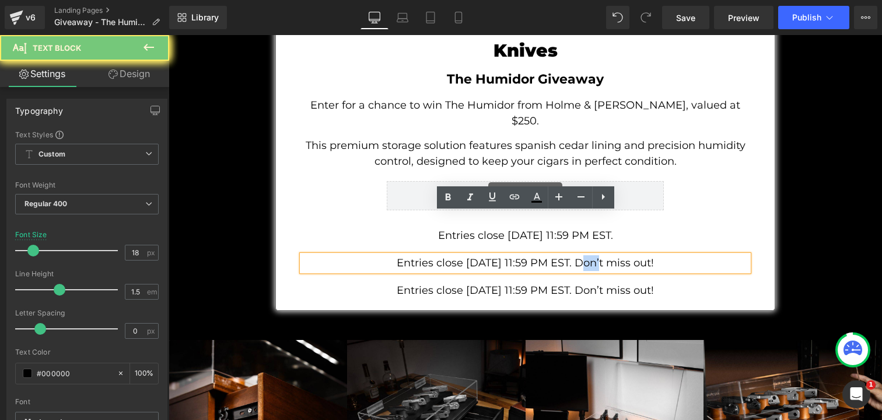
click at [575, 256] on span "Entries close [DATE] 11:59 PM EST. Don’t miss out!" at bounding box center [525, 262] width 257 height 13
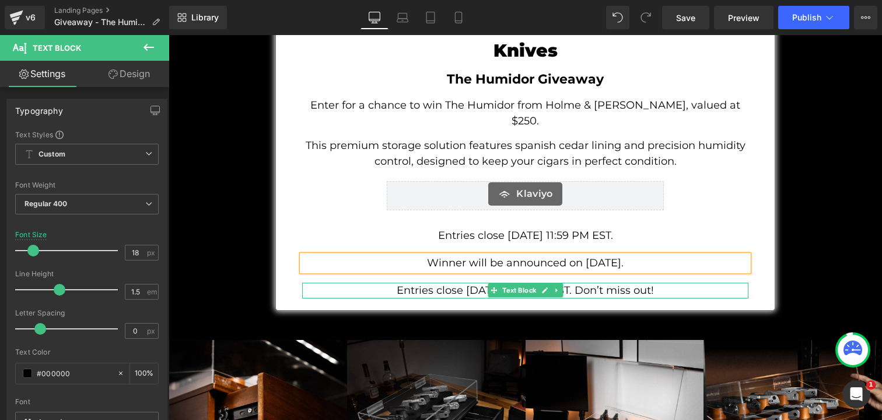
click at [601, 284] on span "Entries close [DATE] 11:59 PM EST. Don’t miss out!" at bounding box center [525, 290] width 257 height 13
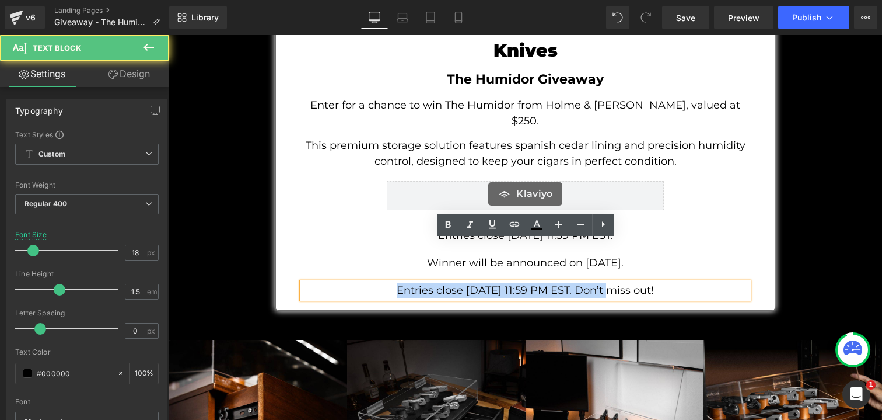
drag, startPoint x: 591, startPoint y: 251, endPoint x: 360, endPoint y: 254, distance: 231.1
click at [360, 282] on p "Entries close [DATE] 11:59 PM EST. Don’t miss out!" at bounding box center [525, 290] width 446 height 16
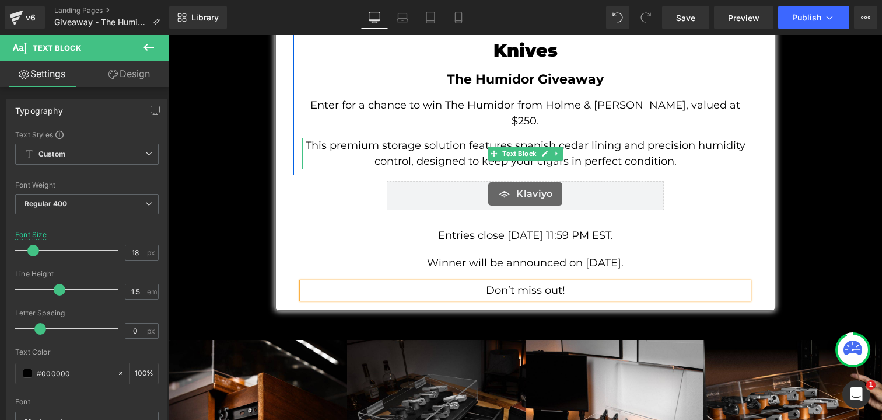
click at [714, 138] on p "This premium storage solution features spanish cedar lining and precision humid…" at bounding box center [525, 154] width 446 height 32
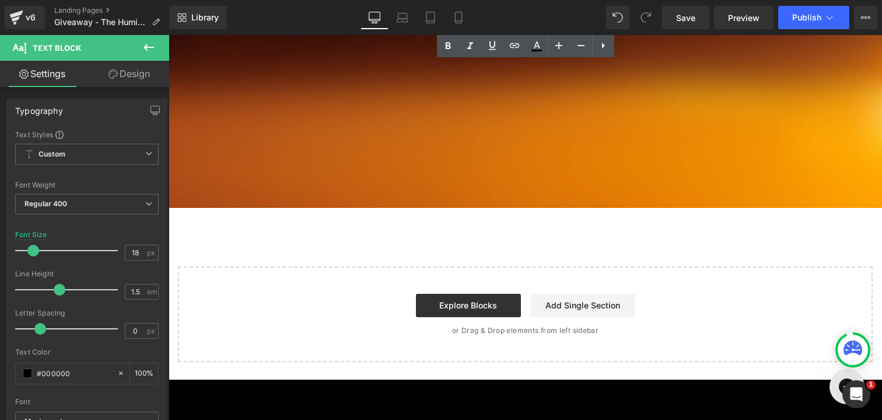
scroll to position [1027, 0]
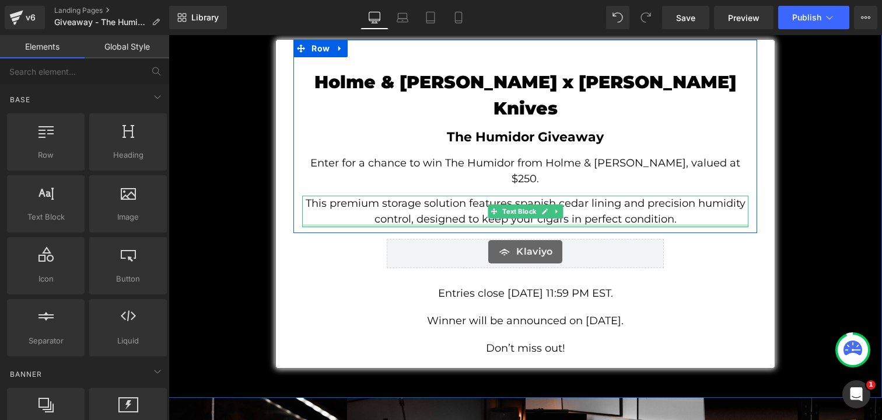
scroll to position [83, 0]
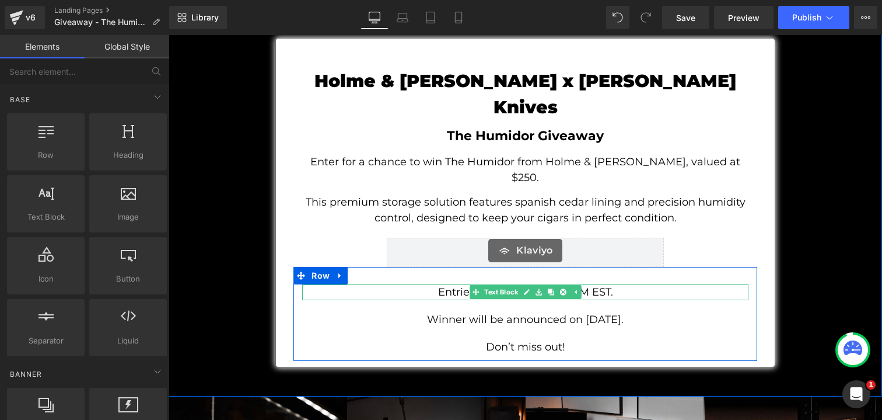
click at [613, 285] on span "Entries close [DATE] 11:59 PM EST." at bounding box center [525, 291] width 175 height 13
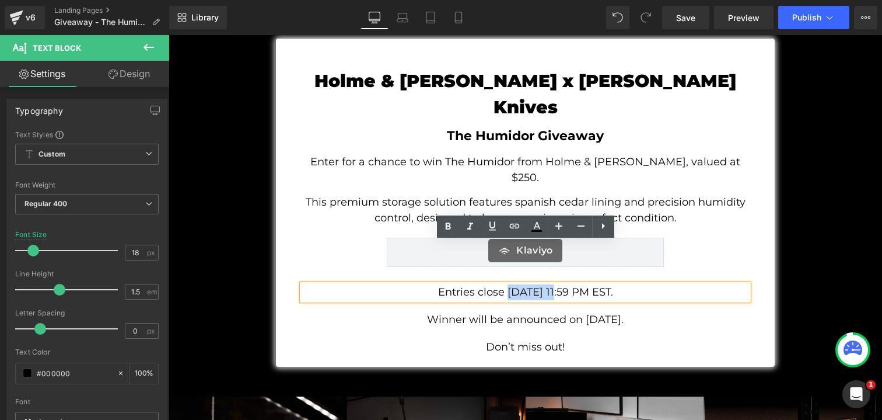
drag, startPoint x: 494, startPoint y: 249, endPoint x: 544, endPoint y: 249, distance: 50.2
click at [544, 285] on span "Entries close [DATE] 11:59 PM EST." at bounding box center [525, 291] width 175 height 13
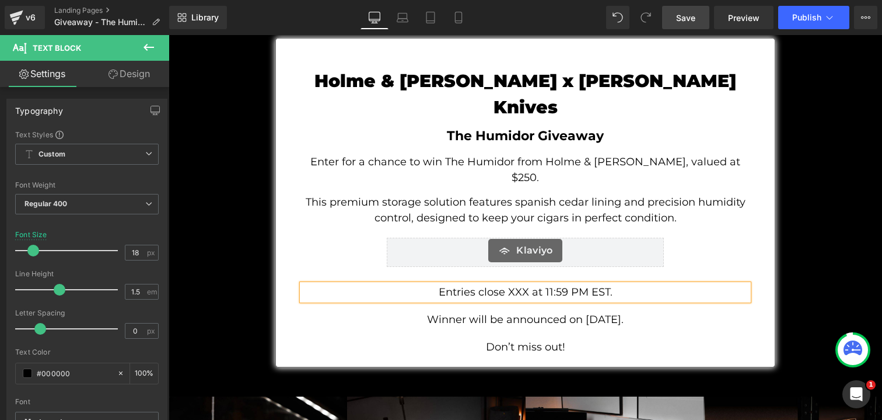
click at [689, 22] on span "Save" at bounding box center [685, 18] width 19 height 12
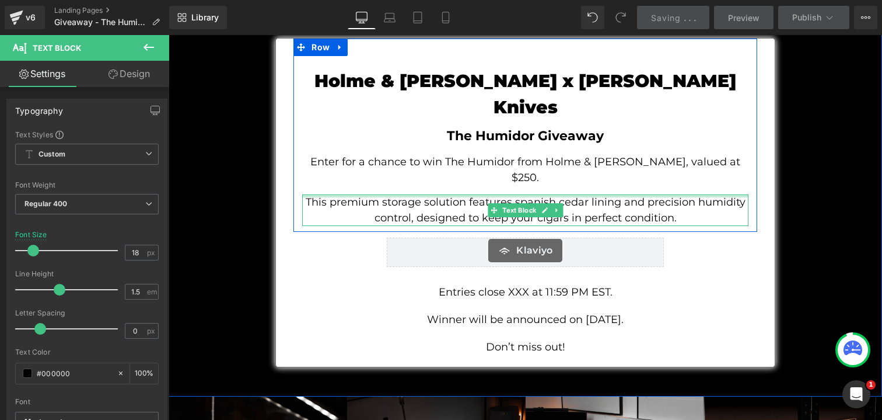
scroll to position [0, 0]
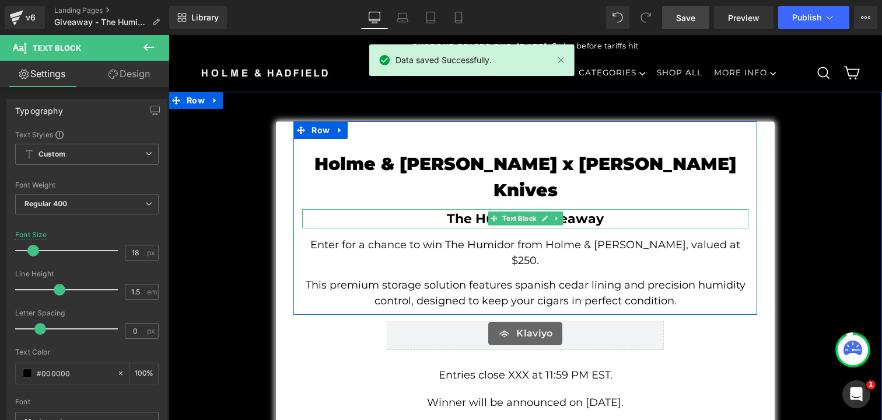
click at [575, 209] on p "The Humidor Giveaway" at bounding box center [525, 218] width 446 height 19
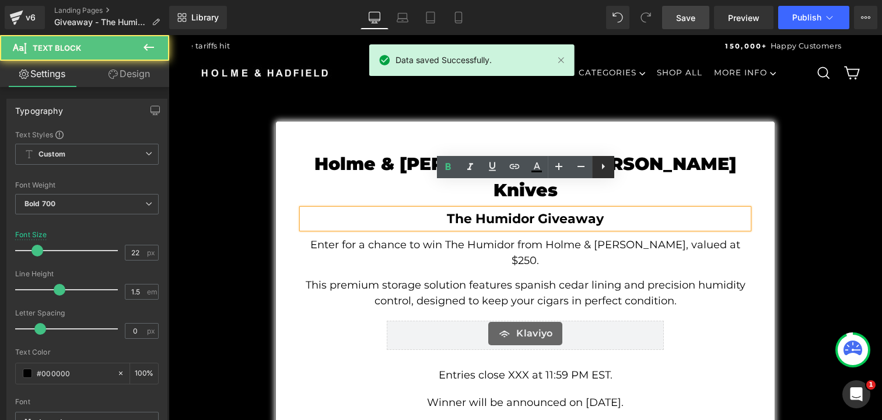
click at [592, 160] on link at bounding box center [603, 167] width 22 height 22
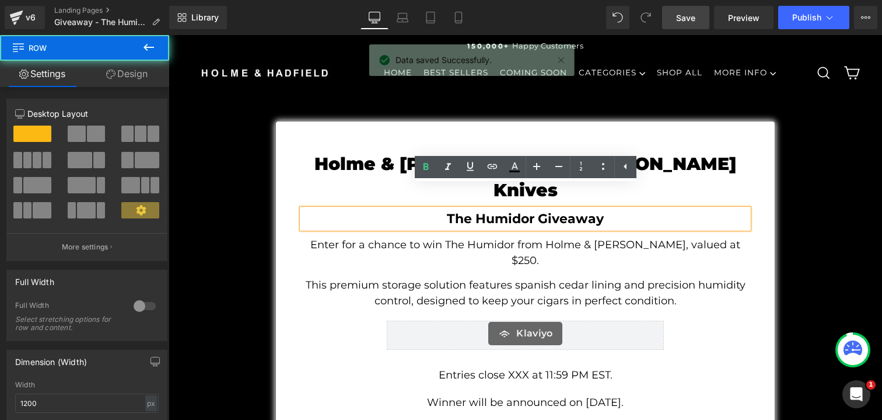
click at [591, 229] on div "Holme & [PERSON_NAME] x [PERSON_NAME] Knives Text Block The Humidor Giveaway Te…" at bounding box center [525, 214] width 463 height 187
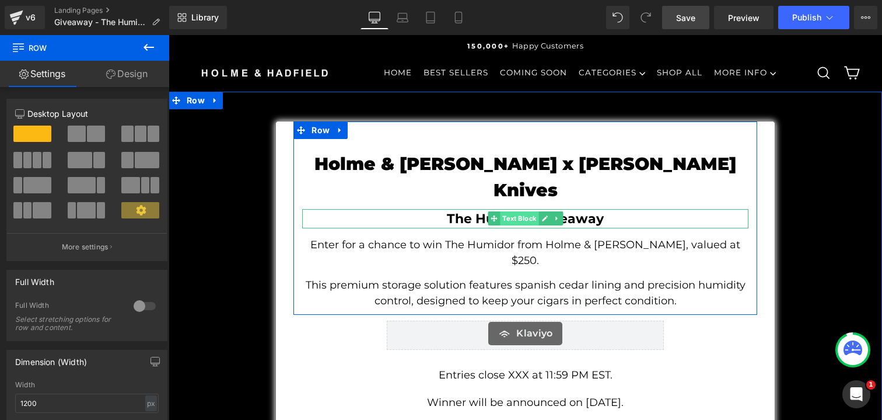
click at [518, 211] on span "Text Block" at bounding box center [519, 218] width 39 height 14
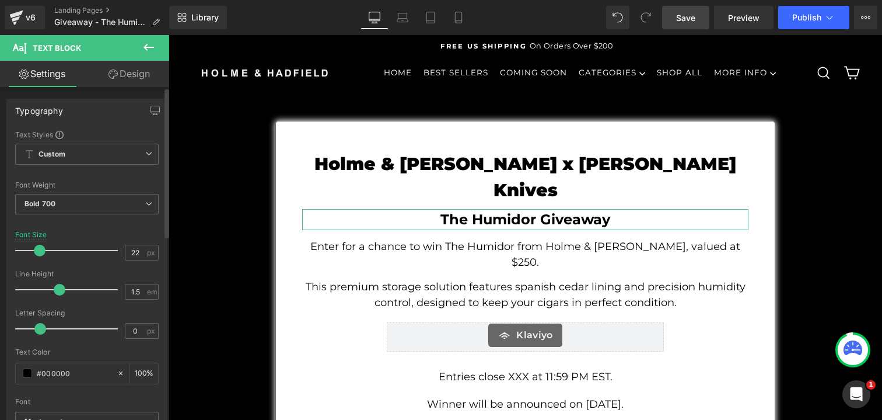
click at [38, 249] on span at bounding box center [40, 251] width 12 height 12
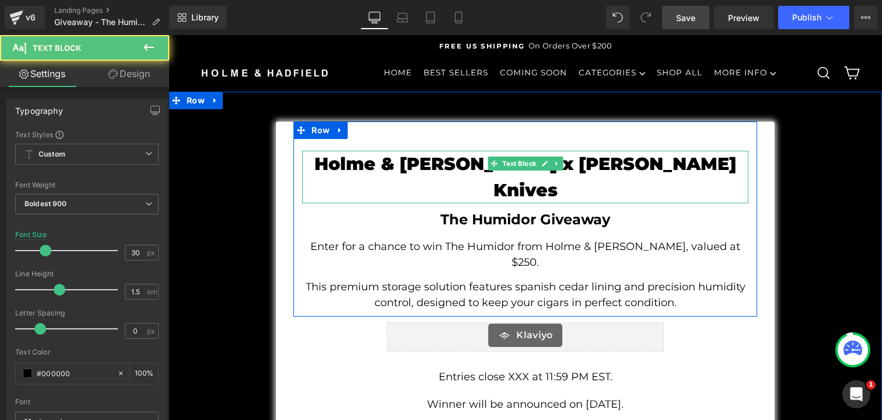
click at [414, 162] on p "Holme & [PERSON_NAME] x [PERSON_NAME] Knives" at bounding box center [525, 177] width 446 height 53
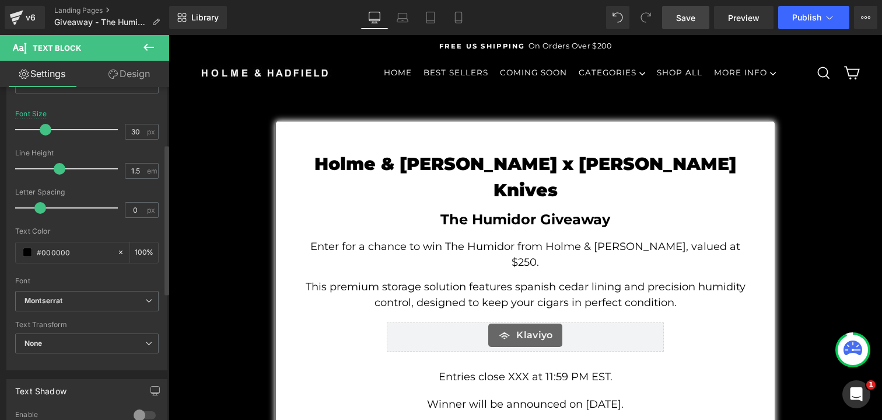
scroll to position [124, 0]
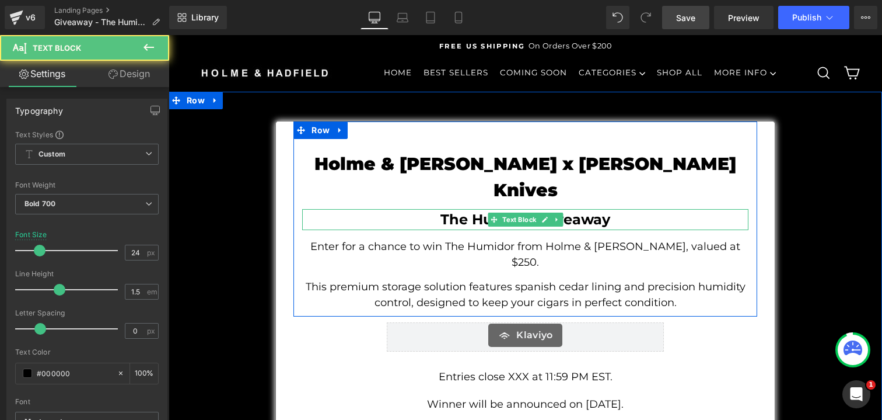
click at [420, 209] on p "The Humidor Giveaway" at bounding box center [525, 219] width 446 height 21
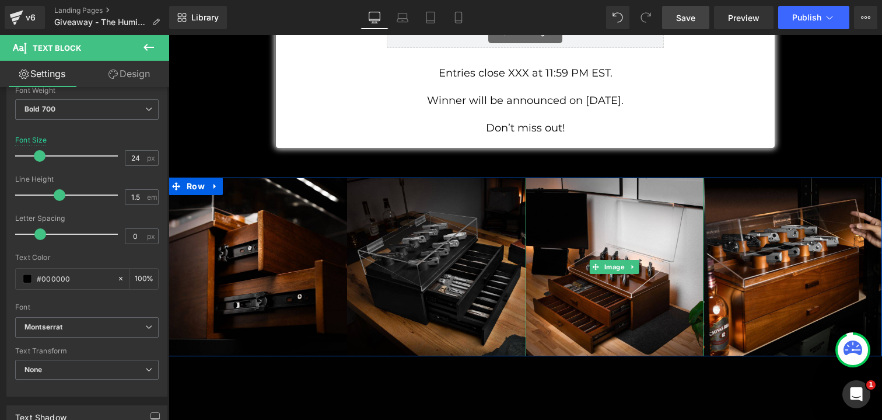
scroll to position [304, 0]
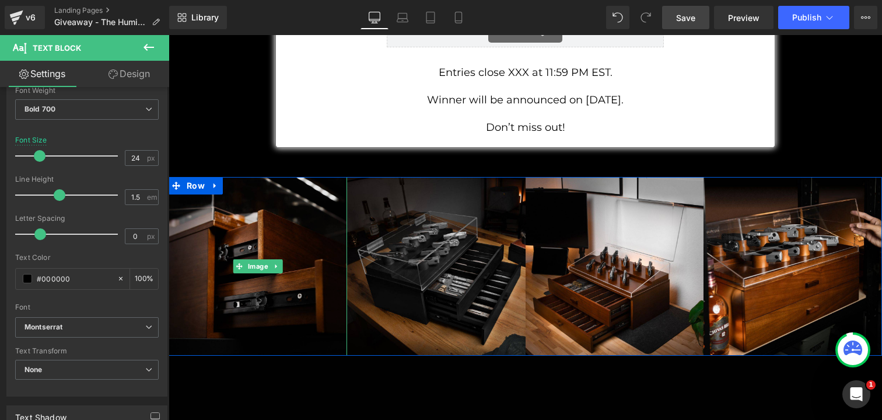
click at [313, 191] on img at bounding box center [258, 266] width 179 height 179
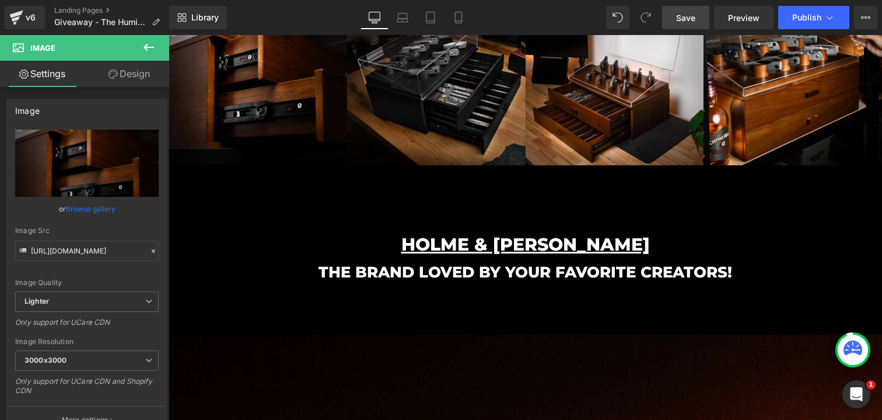
scroll to position [0, 0]
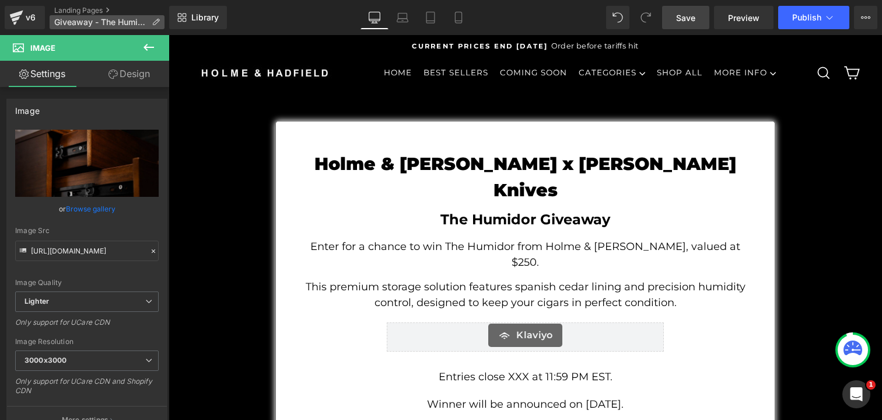
click at [74, 18] on span "Giveaway - The Humidor" at bounding box center [100, 22] width 93 height 9
click at [158, 21] on icon at bounding box center [156, 22] width 8 height 8
click at [153, 18] on icon at bounding box center [156, 22] width 8 height 8
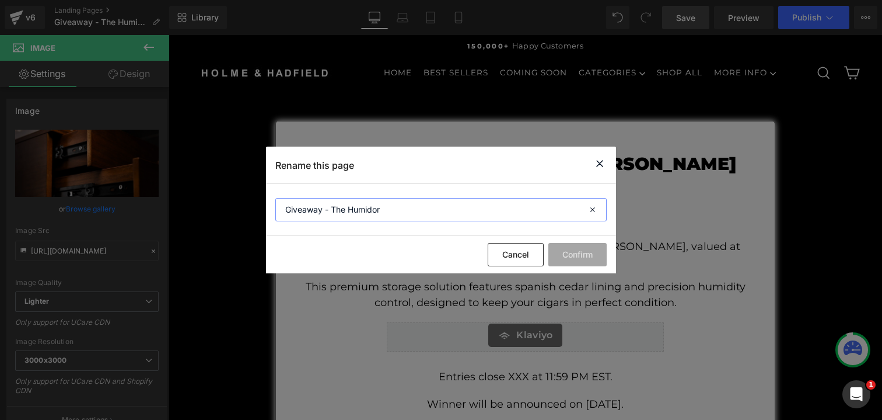
click at [356, 206] on input "Giveaway - The Humidor" at bounding box center [440, 209] width 331 height 23
click at [482, 243] on div "Cancel Confirm" at bounding box center [441, 254] width 350 height 37
click at [498, 253] on button "Cancel" at bounding box center [516, 254] width 56 height 23
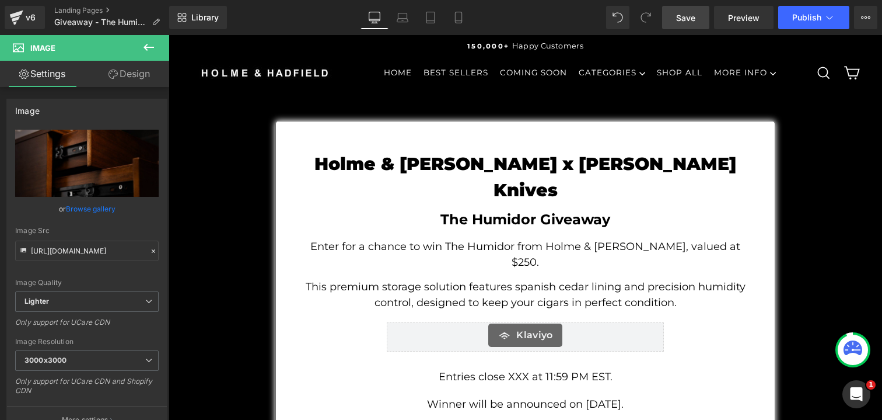
click at [685, 25] on link "Save" at bounding box center [685, 17] width 47 height 23
